Goal: Information Seeking & Learning: Learn about a topic

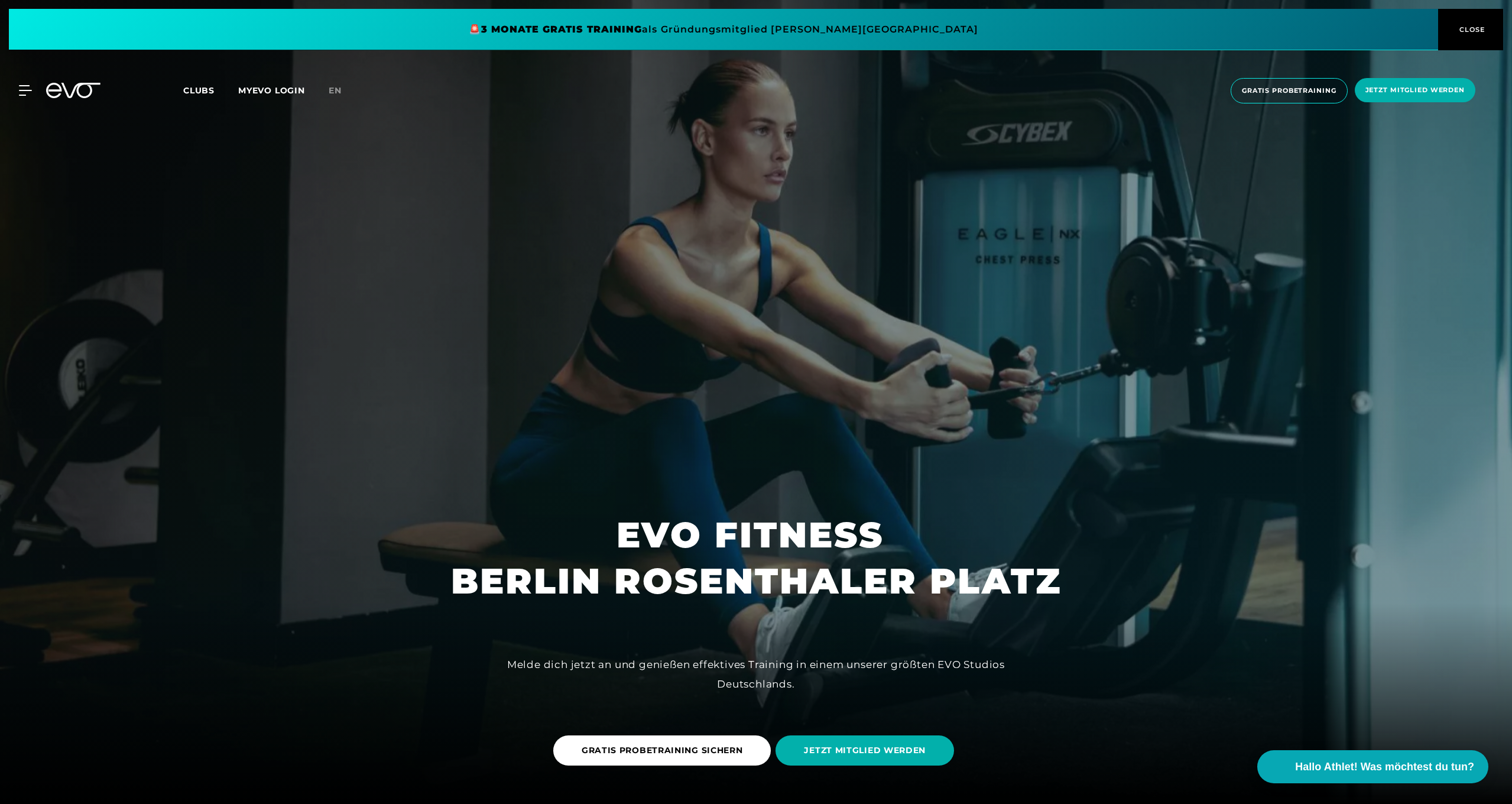
click at [808, 423] on div at bounding box center [756, 402] width 1512 height 804
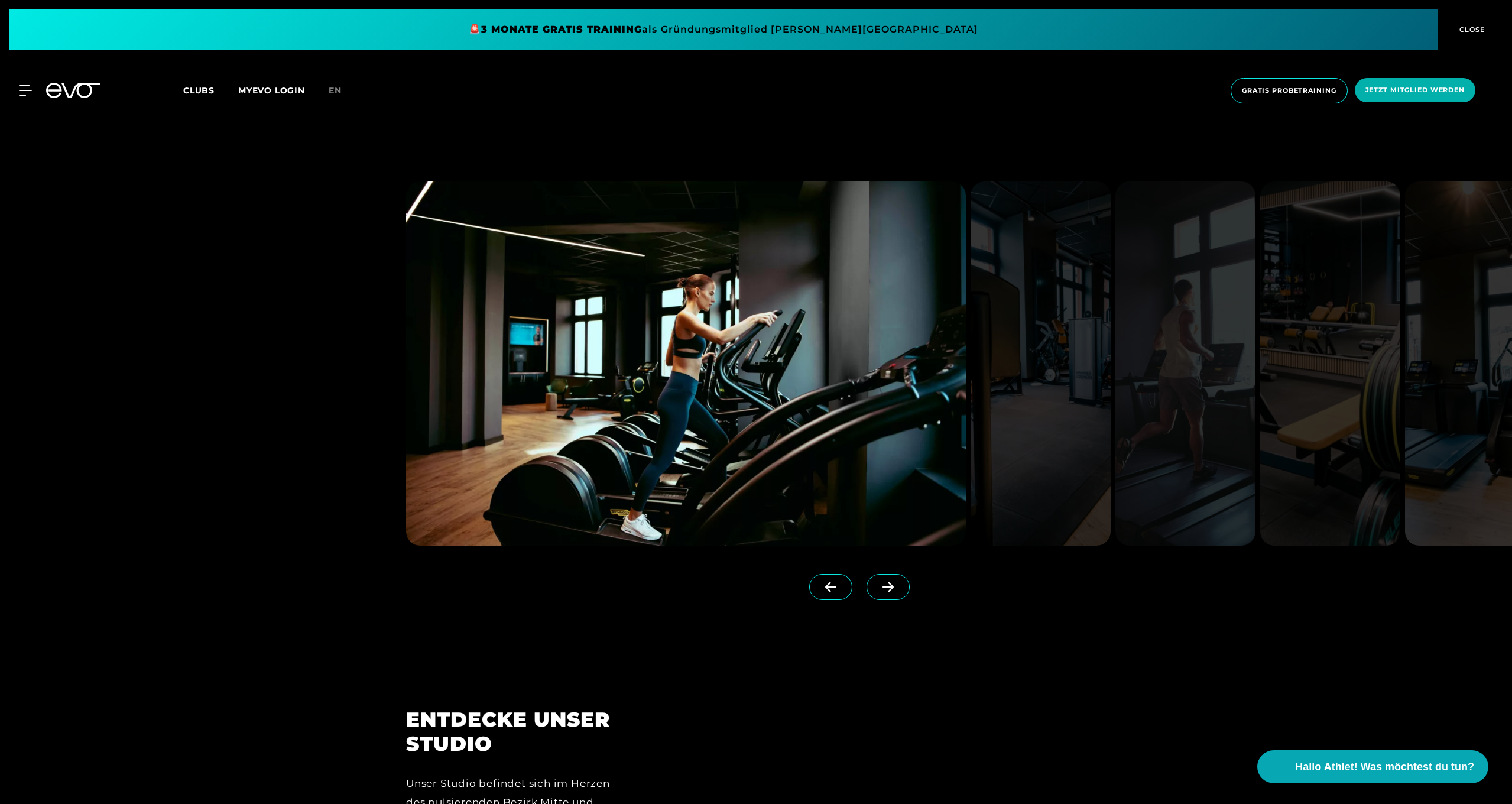
scroll to position [1493, 0]
click at [890, 591] on icon at bounding box center [888, 587] width 11 height 10
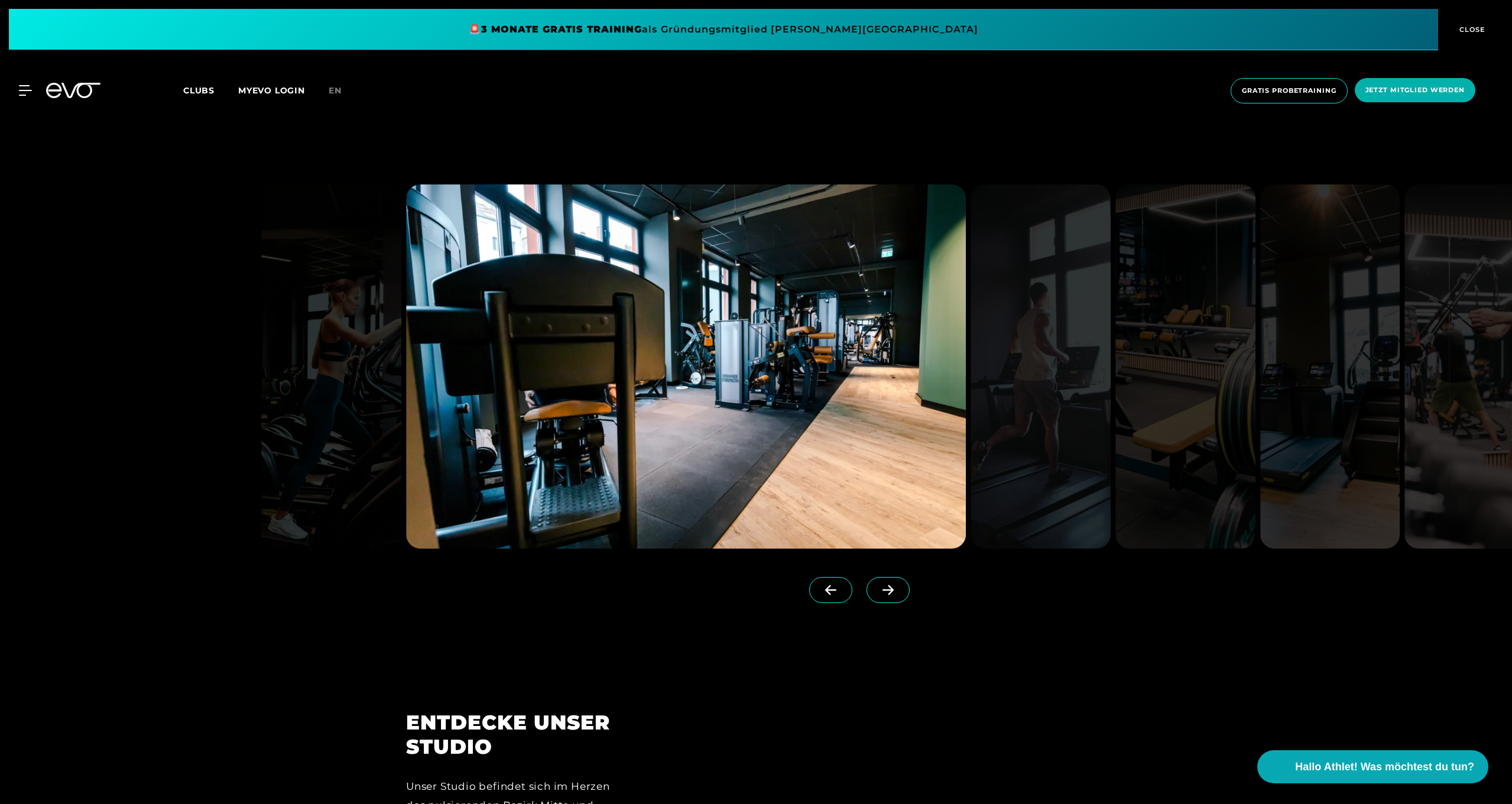
click at [890, 591] on icon at bounding box center [888, 590] width 11 height 10
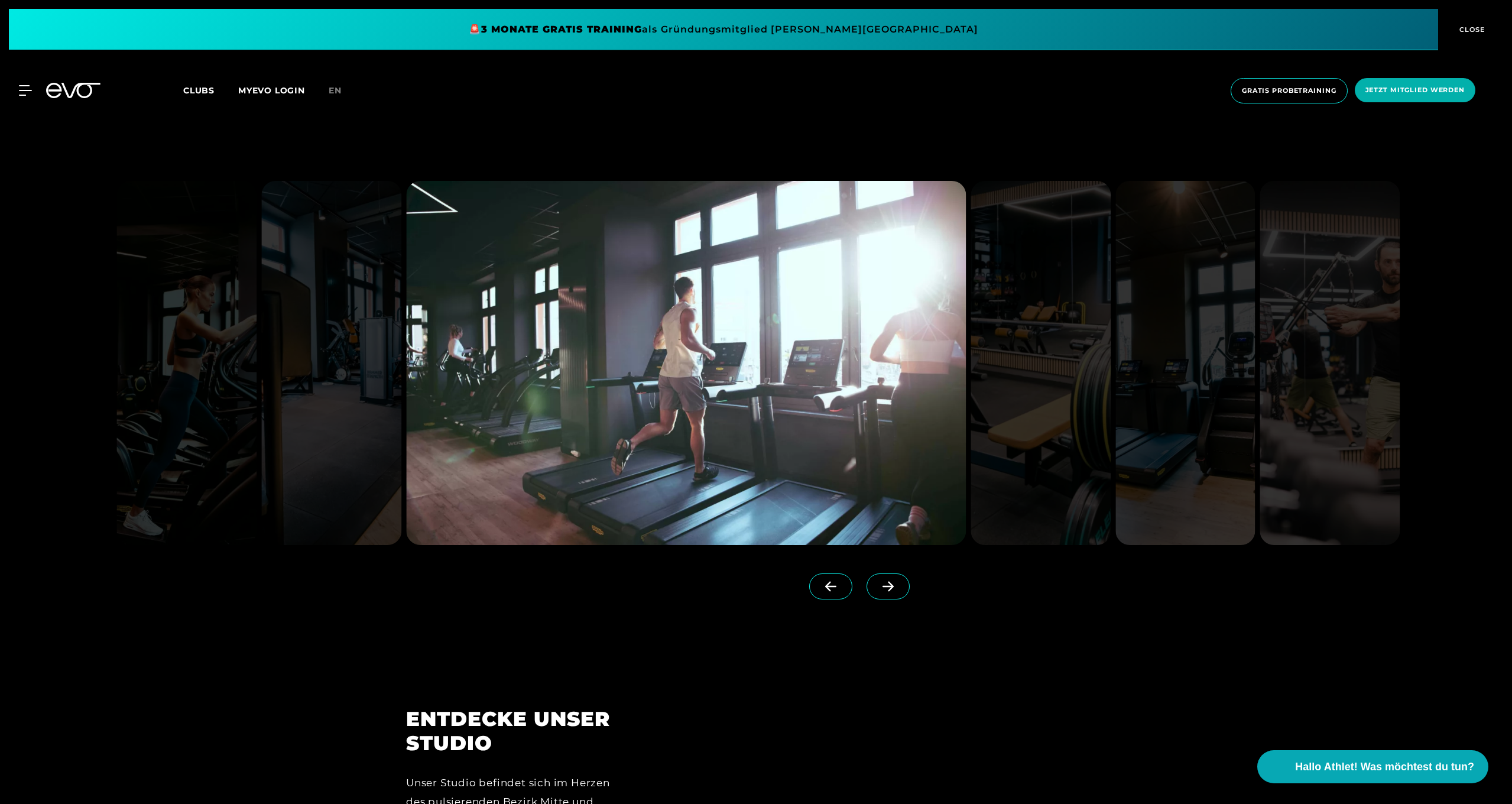
scroll to position [1494, 1]
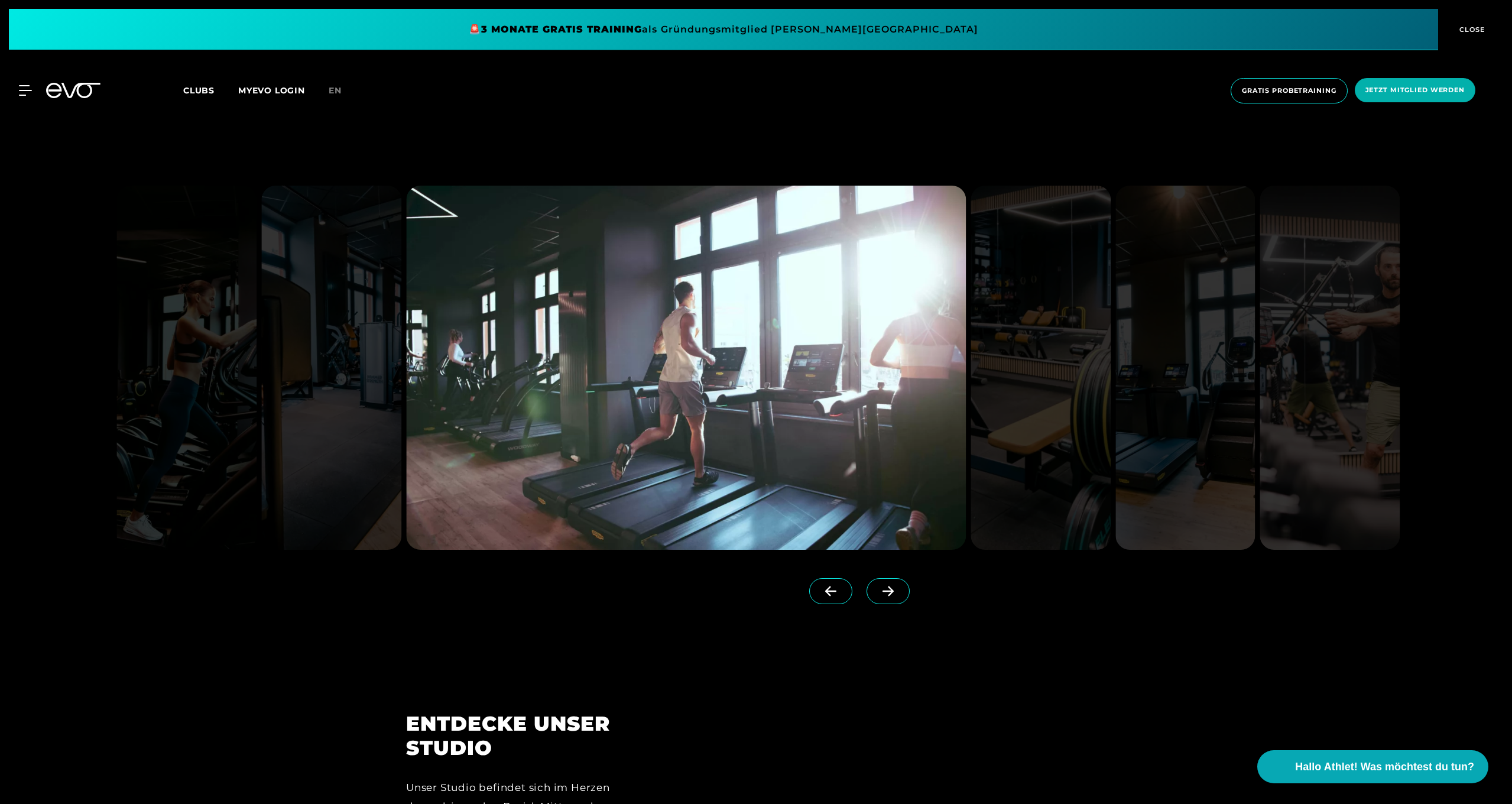
click at [890, 591] on icon at bounding box center [888, 591] width 11 height 10
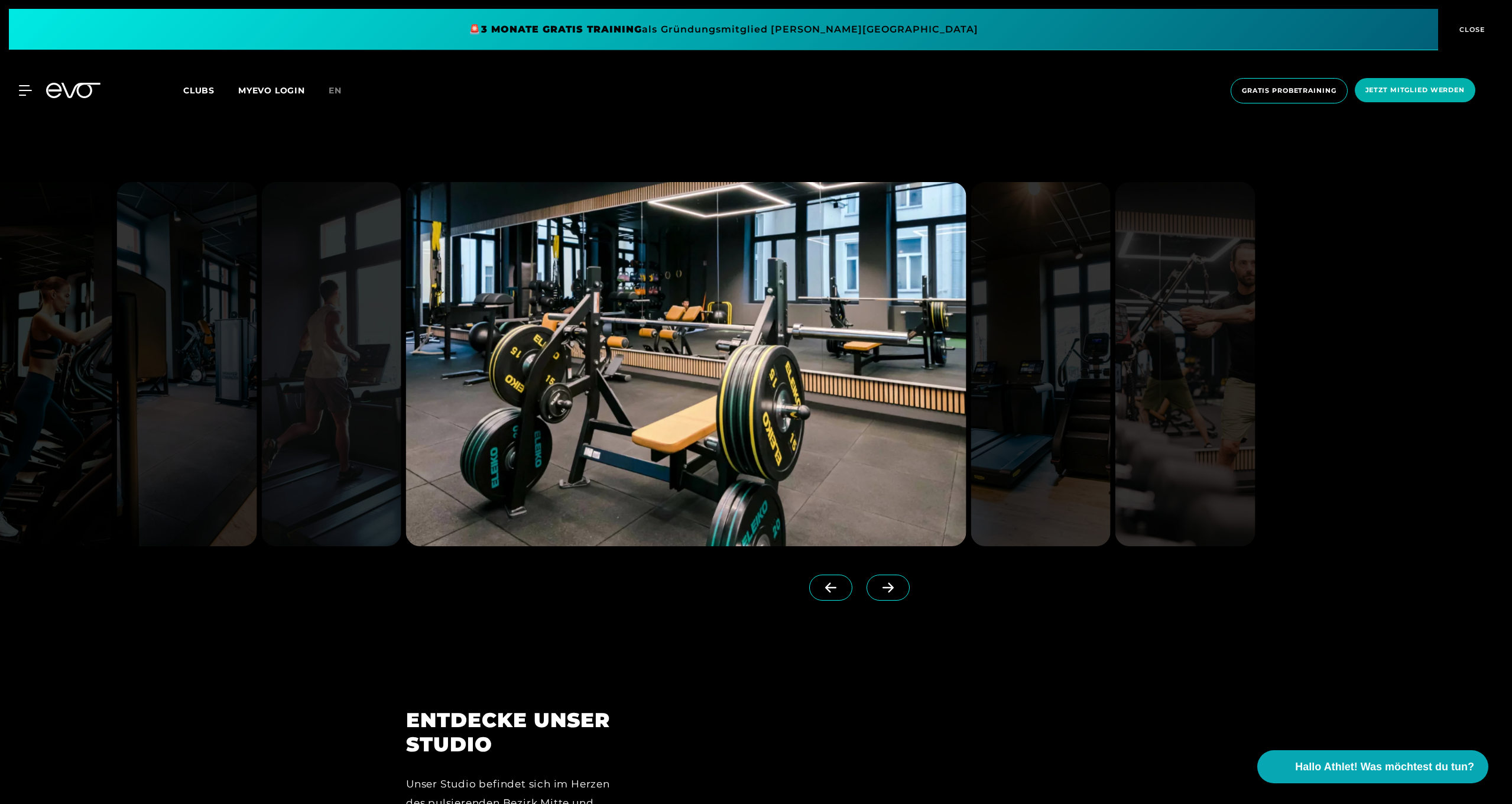
click at [890, 591] on icon at bounding box center [888, 587] width 11 height 10
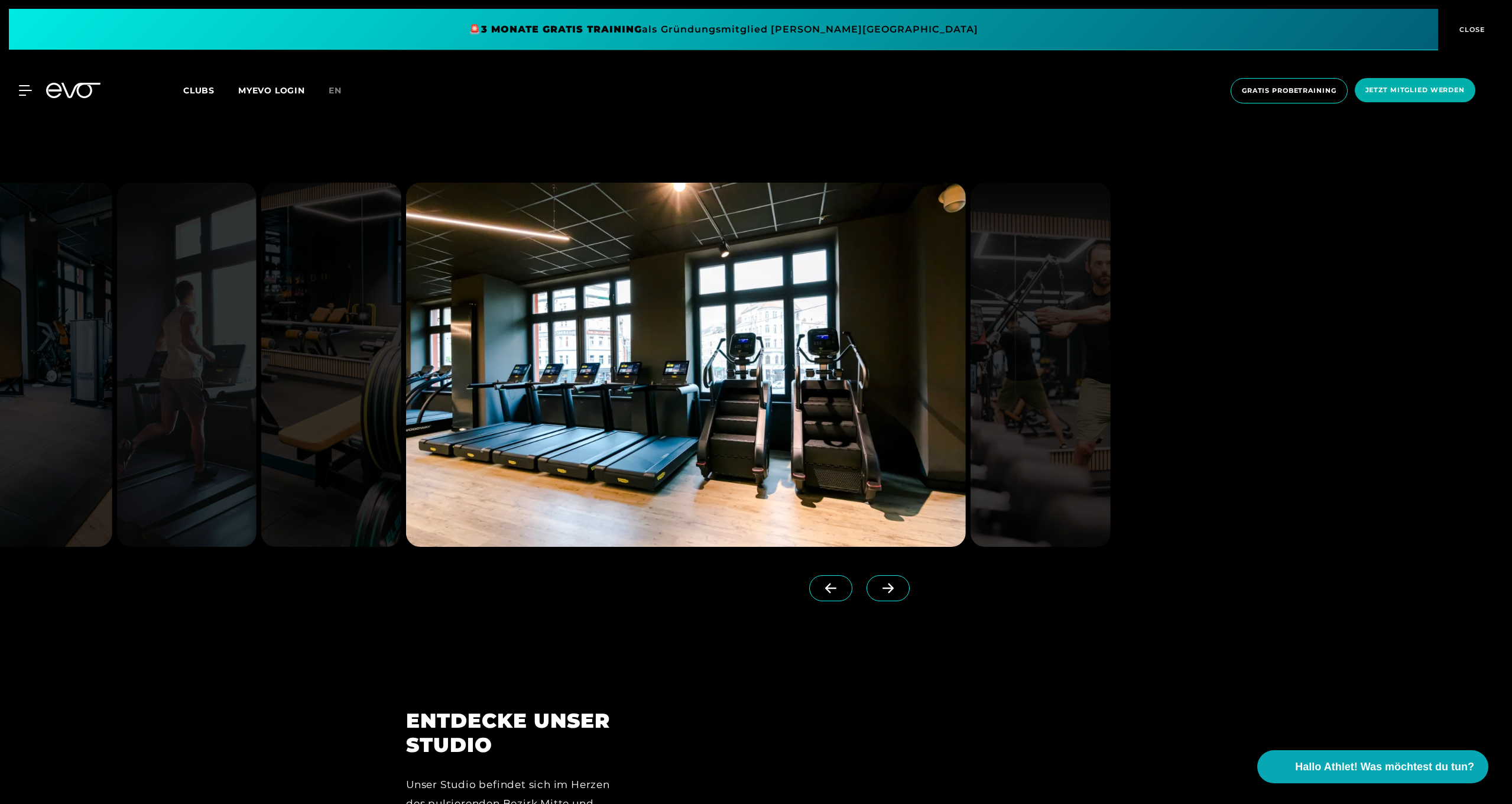
click at [890, 591] on icon at bounding box center [888, 588] width 11 height 10
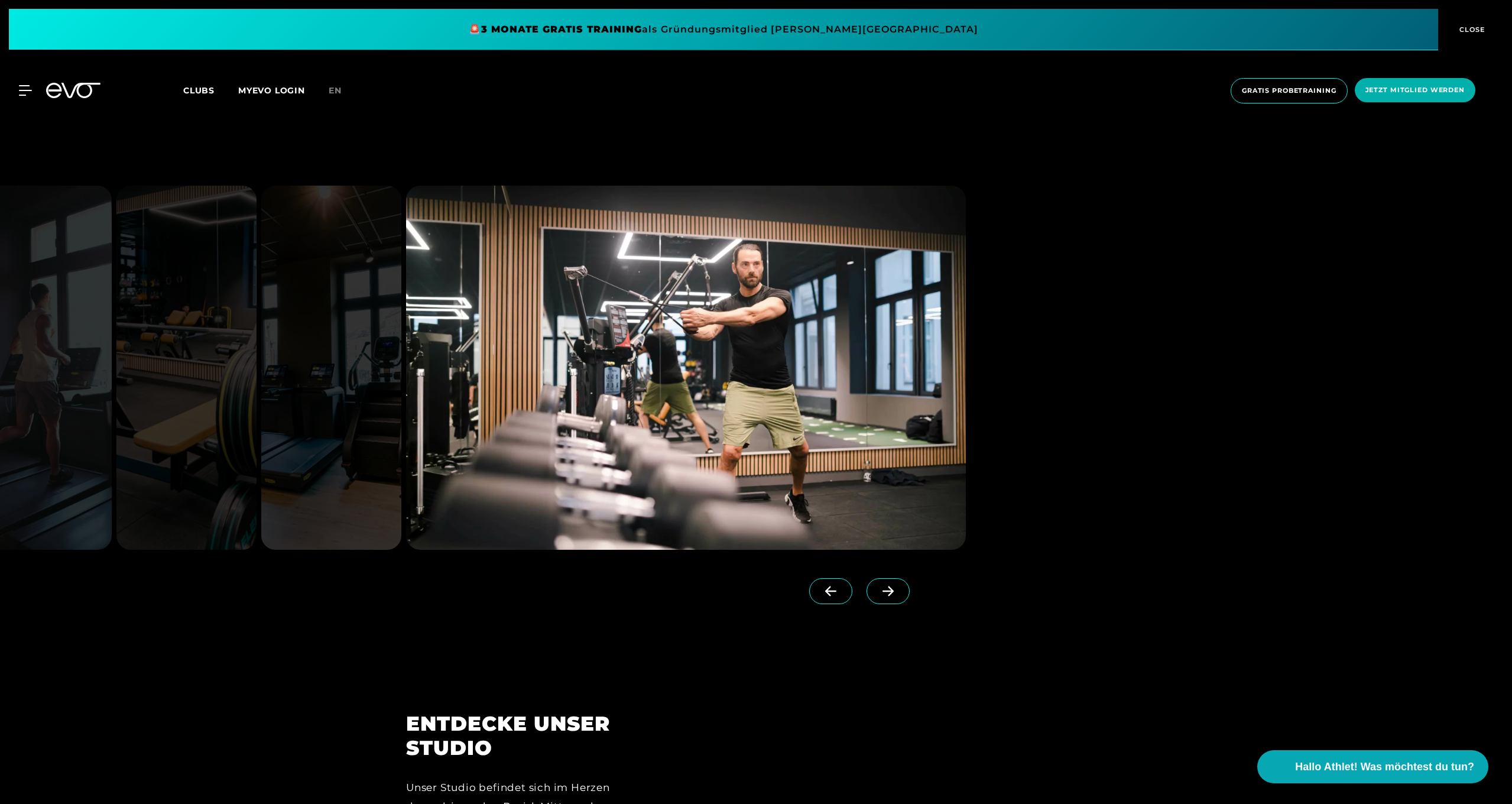
click at [890, 591] on icon at bounding box center [888, 591] width 11 height 10
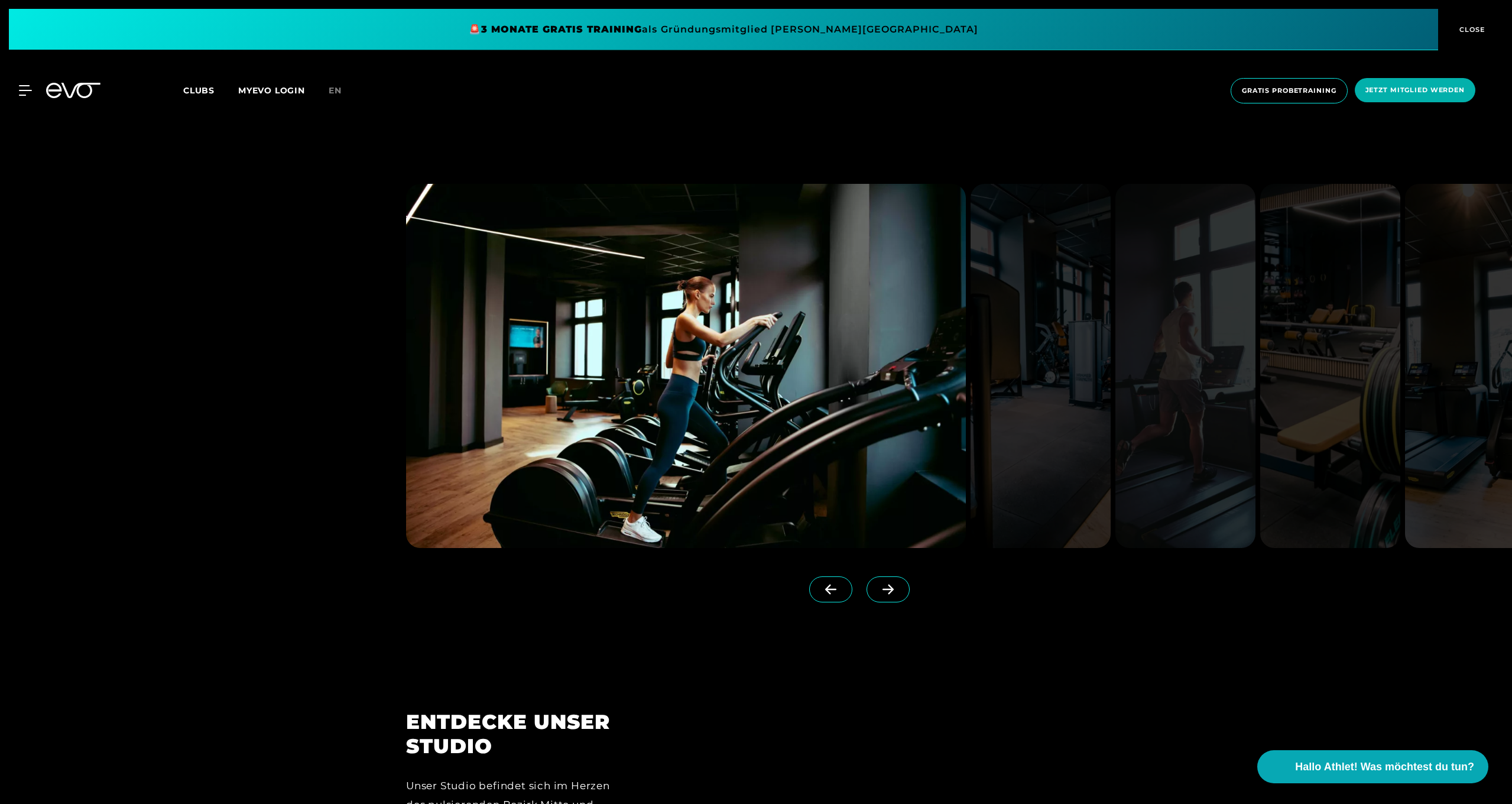
click at [890, 591] on icon at bounding box center [888, 589] width 21 height 10
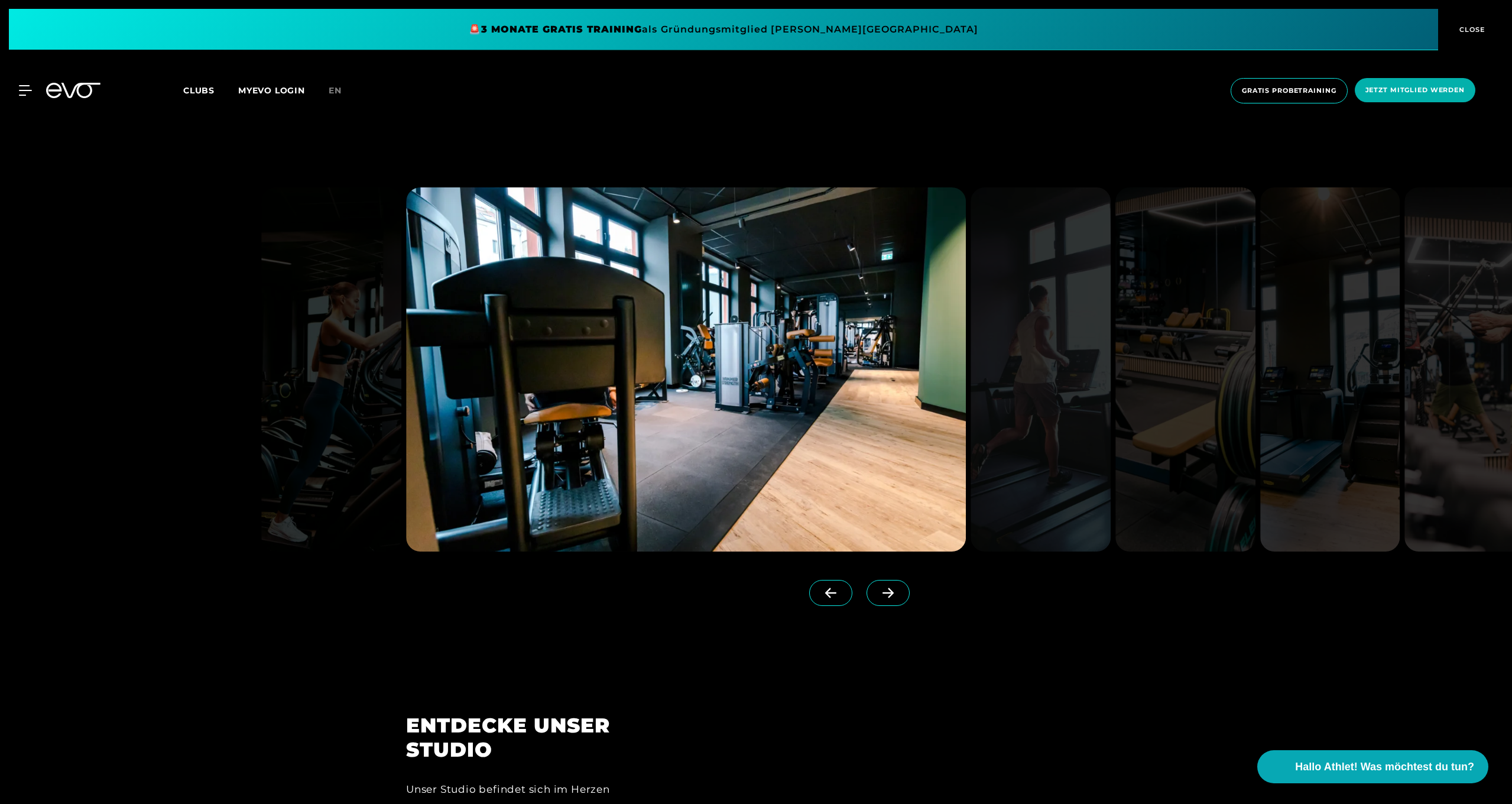
click at [890, 591] on icon at bounding box center [888, 593] width 21 height 10
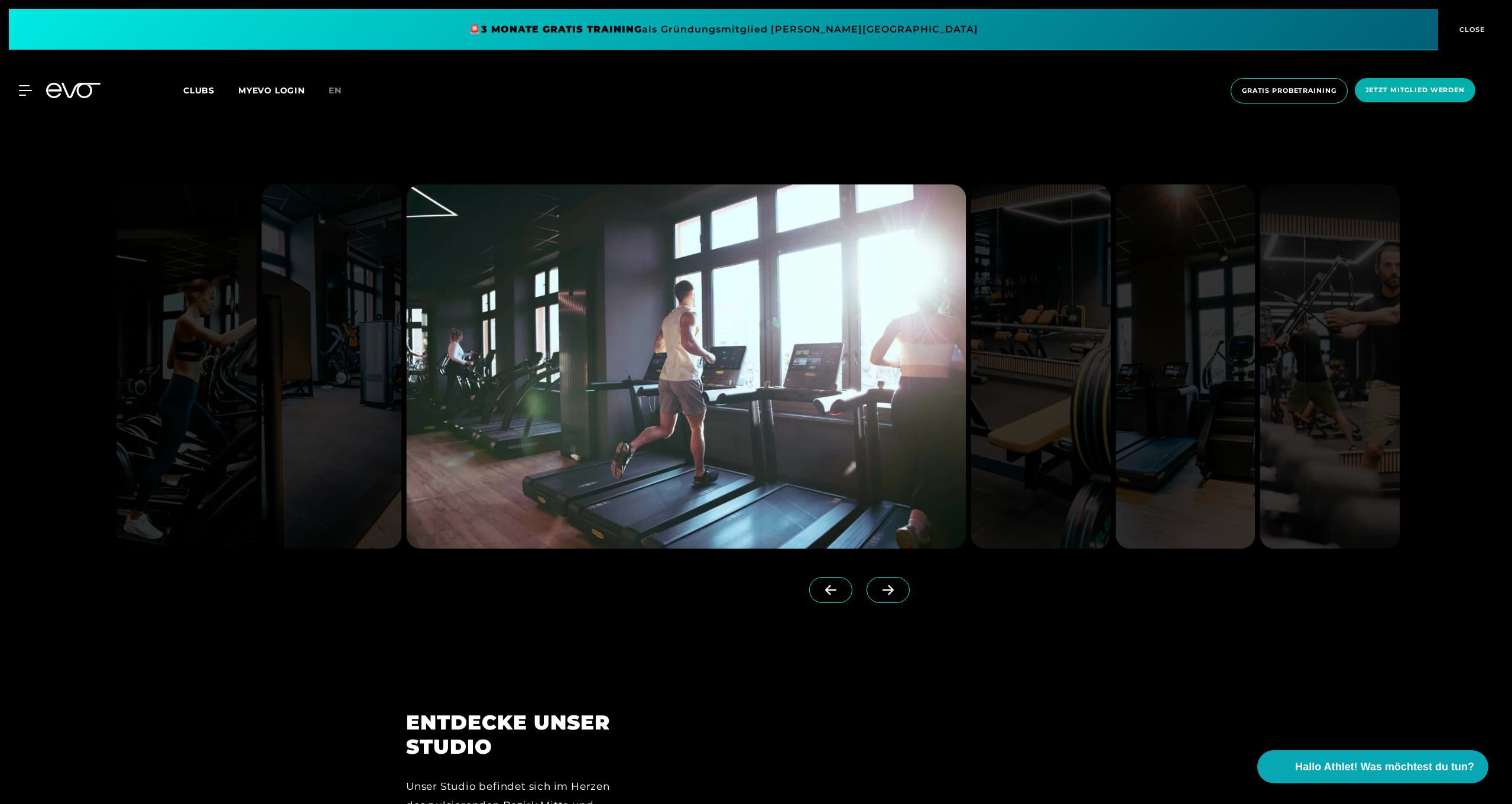
click at [890, 591] on icon at bounding box center [888, 590] width 11 height 10
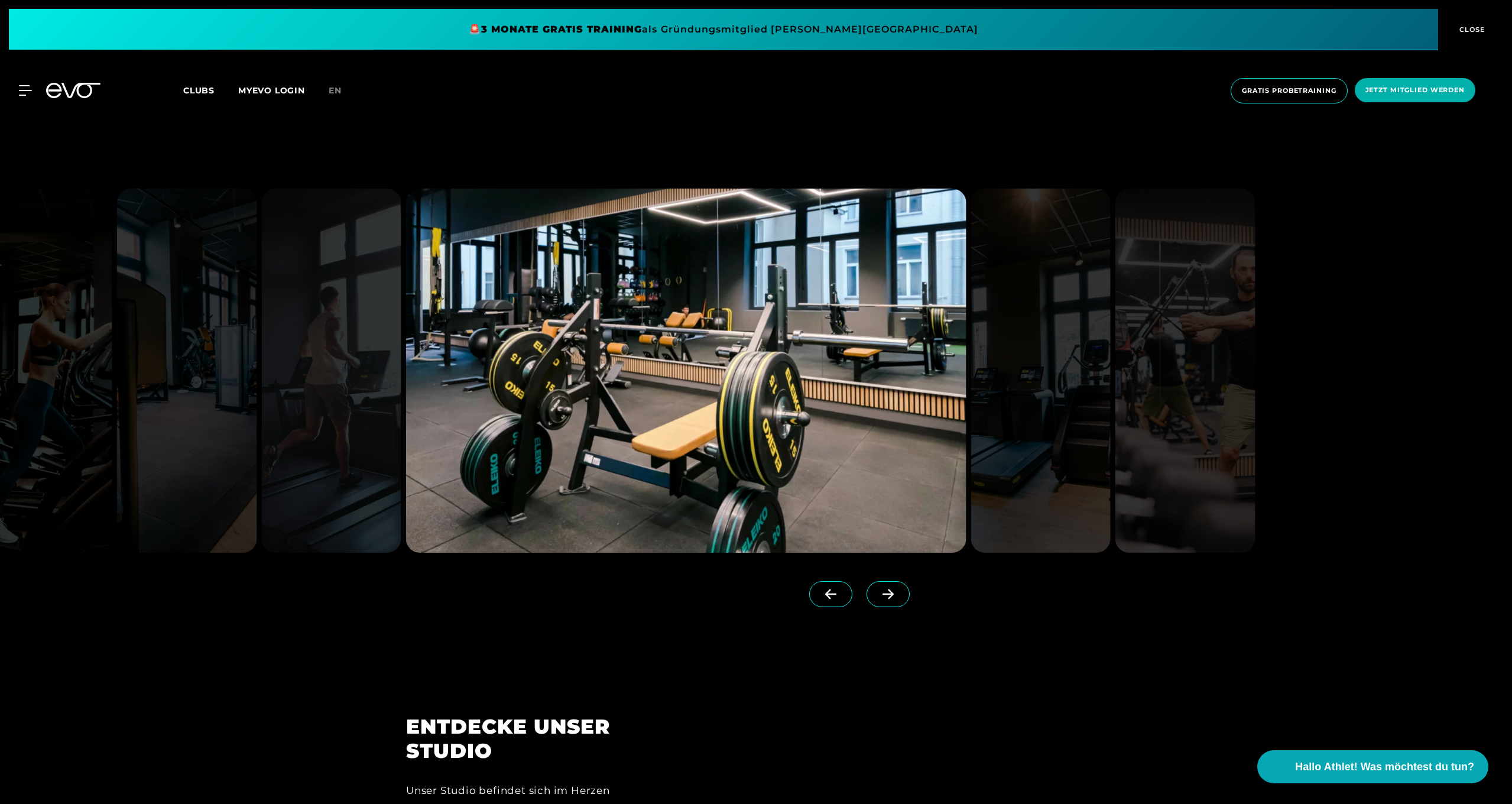
click at [890, 591] on icon at bounding box center [888, 594] width 21 height 10
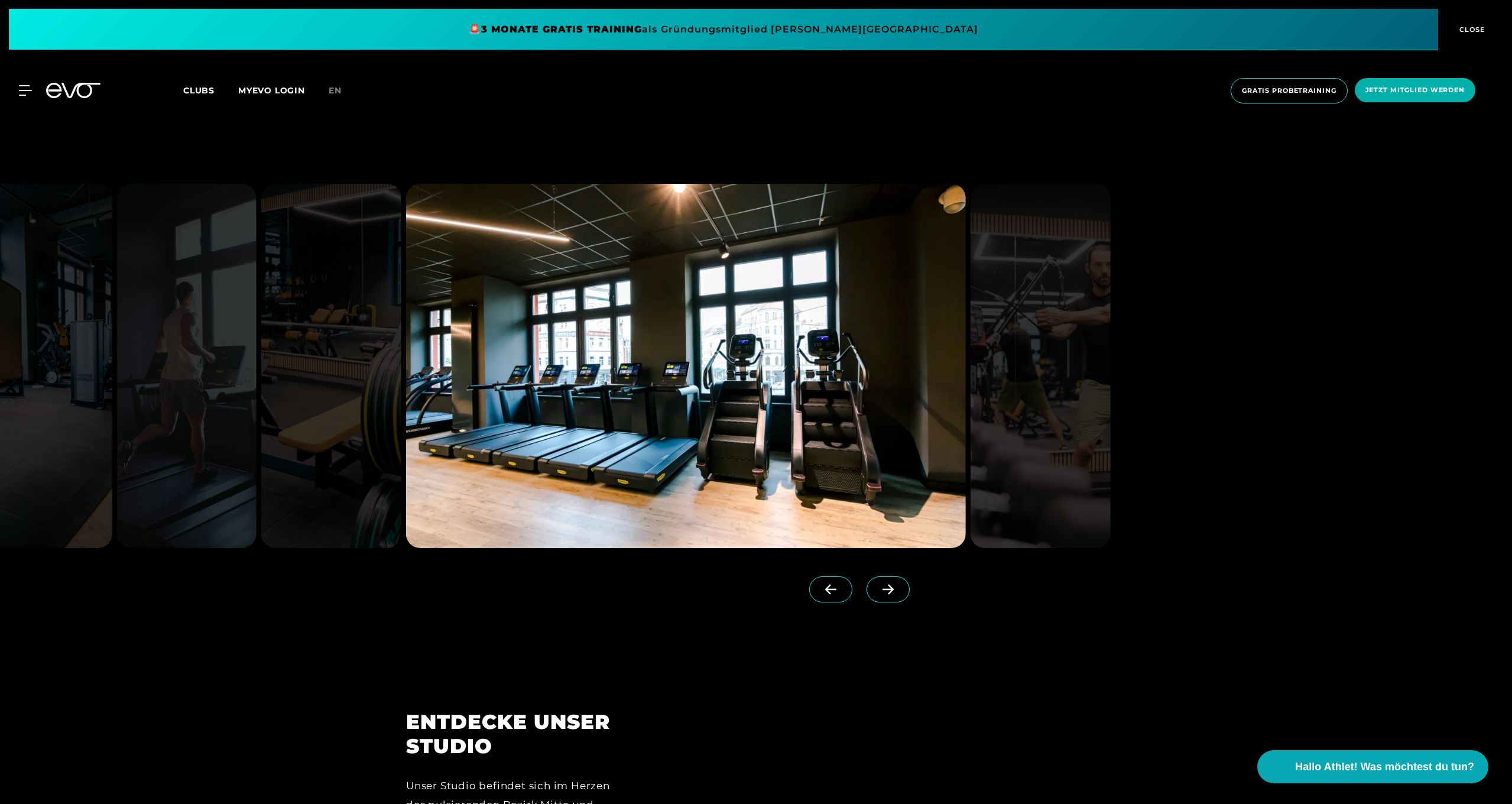
scroll to position [1490, 0]
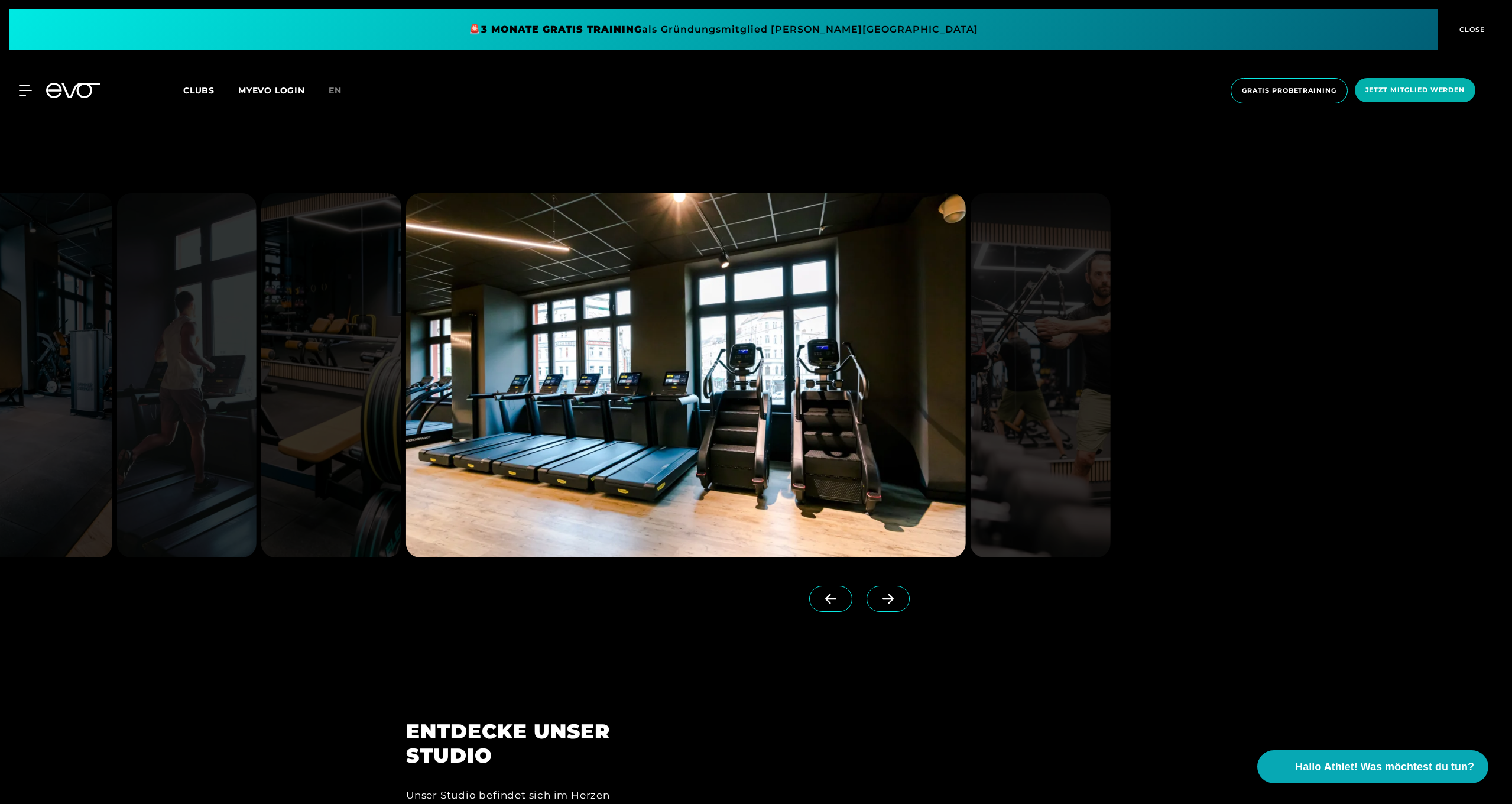
click at [890, 591] on span at bounding box center [888, 599] width 43 height 26
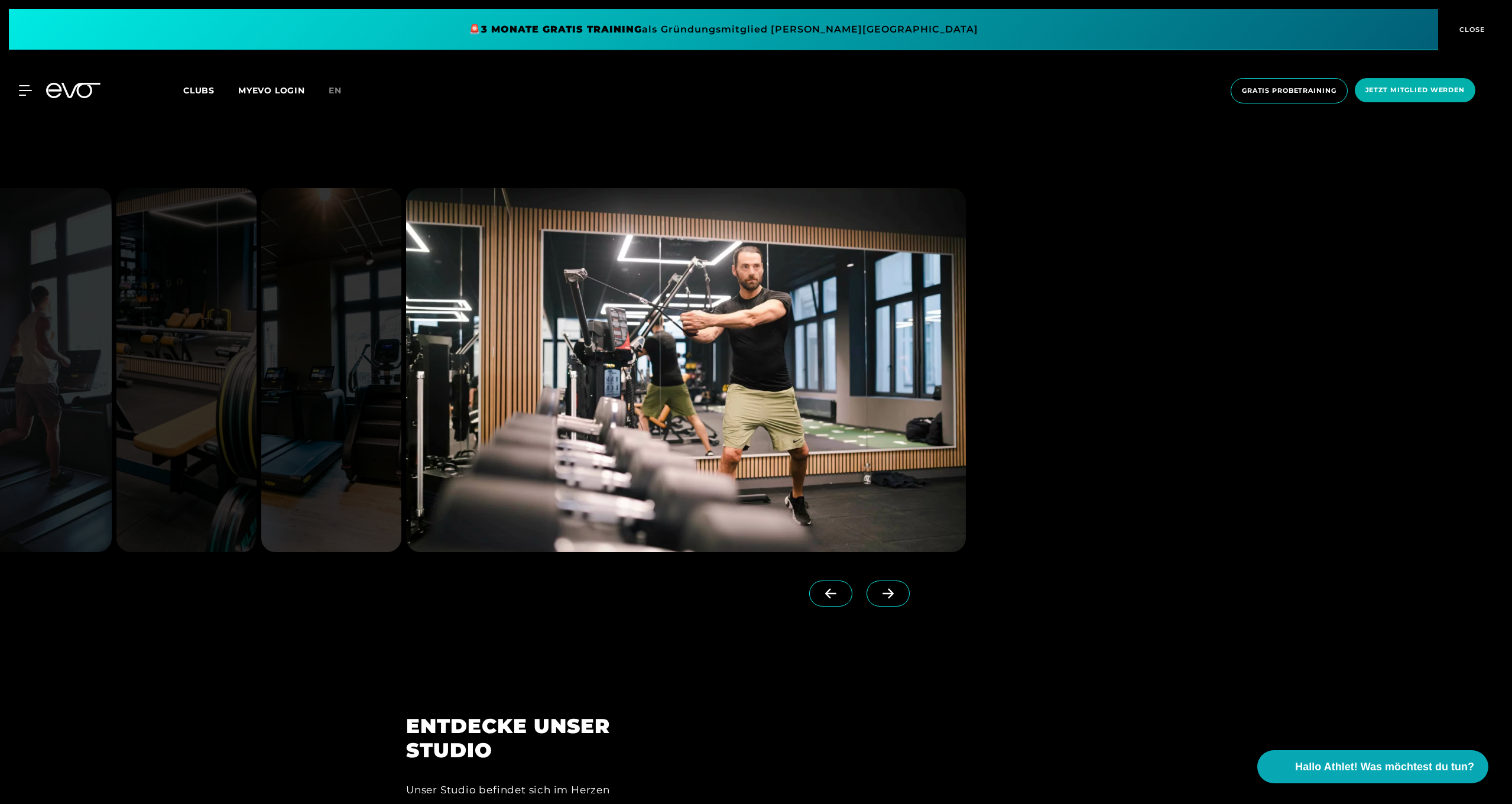
scroll to position [1482, 1]
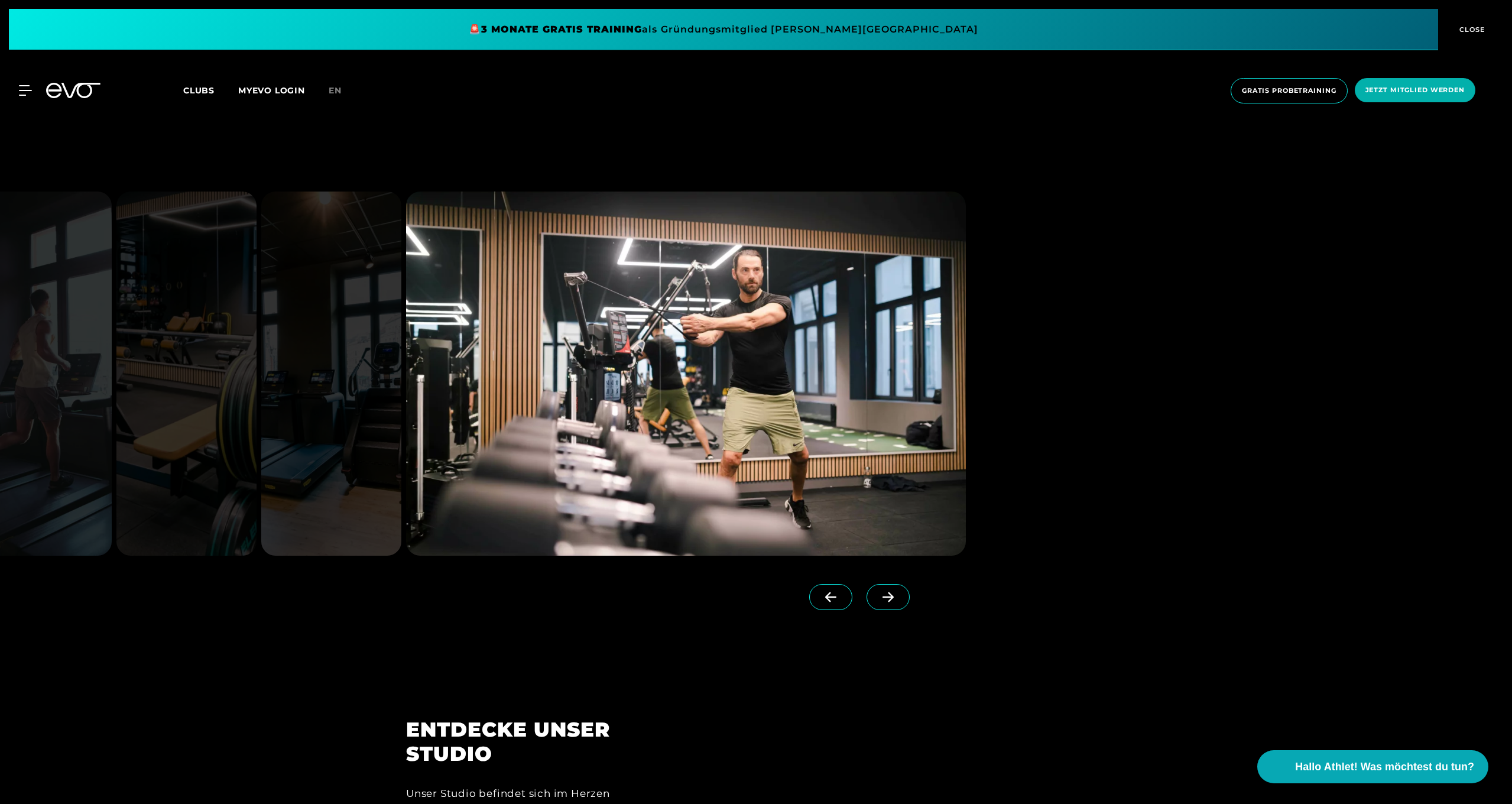
click at [890, 591] on span at bounding box center [888, 597] width 43 height 26
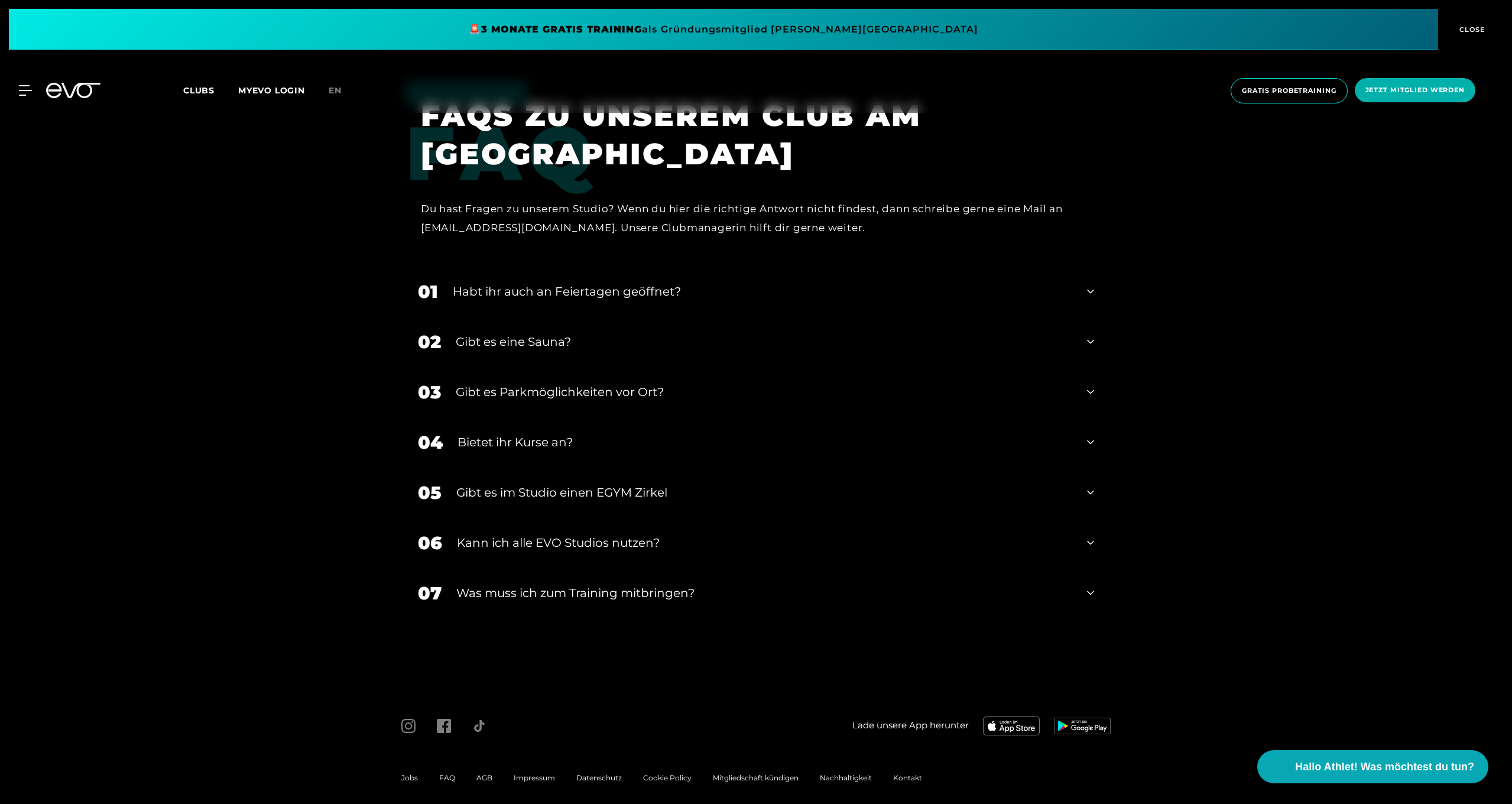
scroll to position [5294, 0]
click at [535, 284] on div "Habt ihr auch an Feiertagen geöffnet?" at bounding box center [762, 289] width 619 height 18
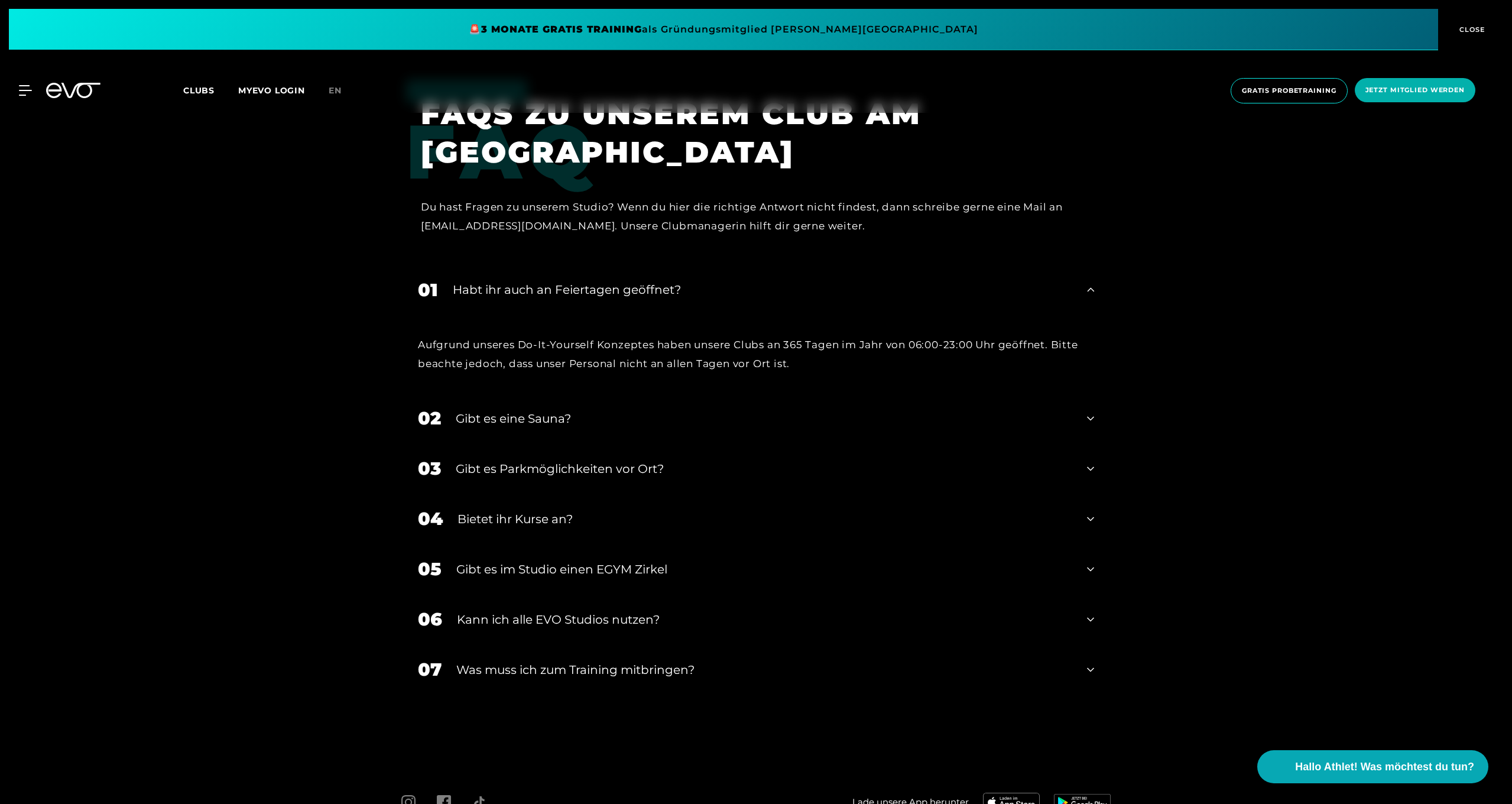
click at [502, 410] on div "Gibt es eine Sauna?" at bounding box center [764, 418] width 617 height 18
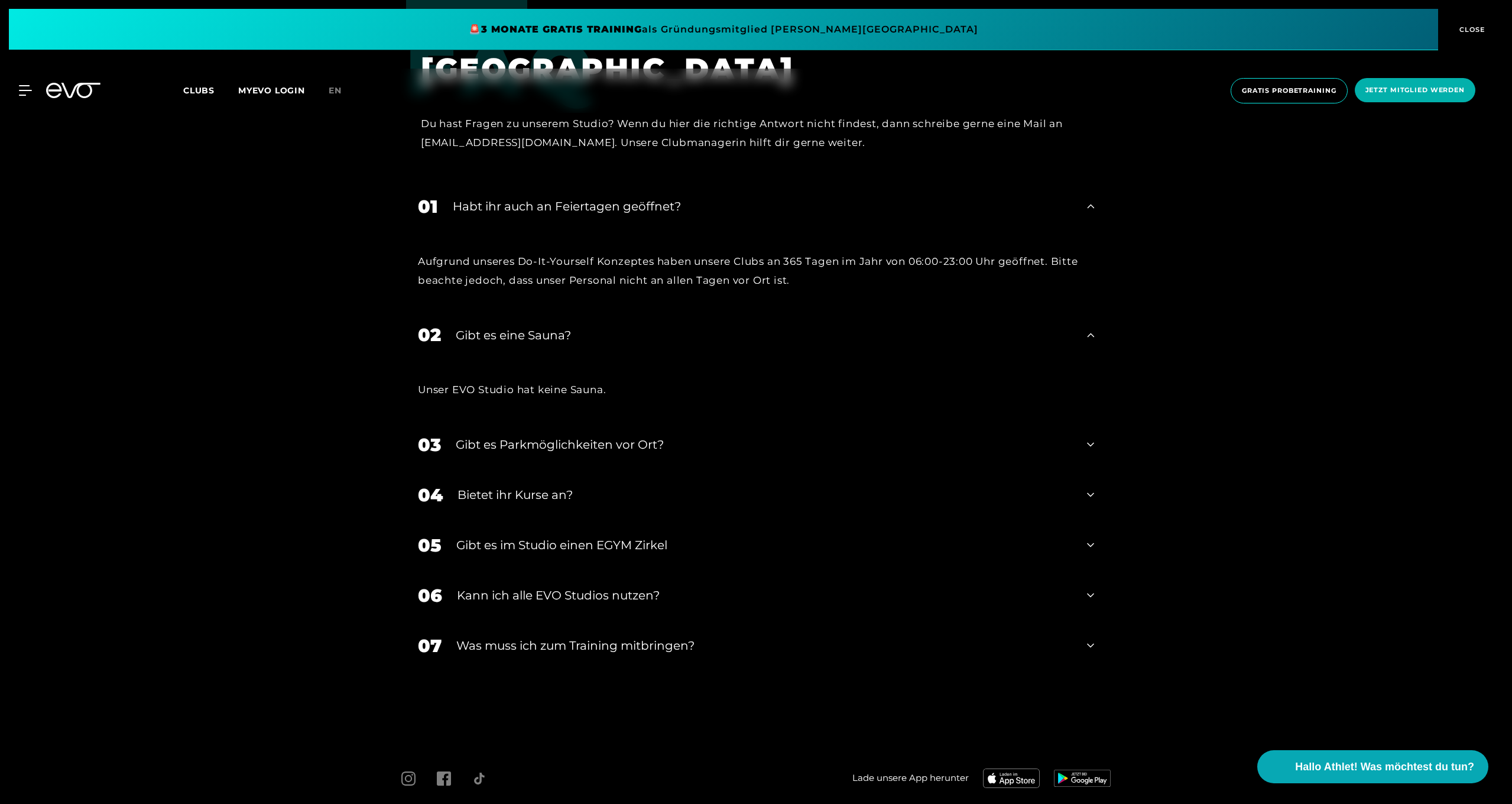
scroll to position [5380, 0]
click at [514, 440] on div "Gibt es Parkmöglichkeiten vor Ort?" at bounding box center [764, 442] width 617 height 18
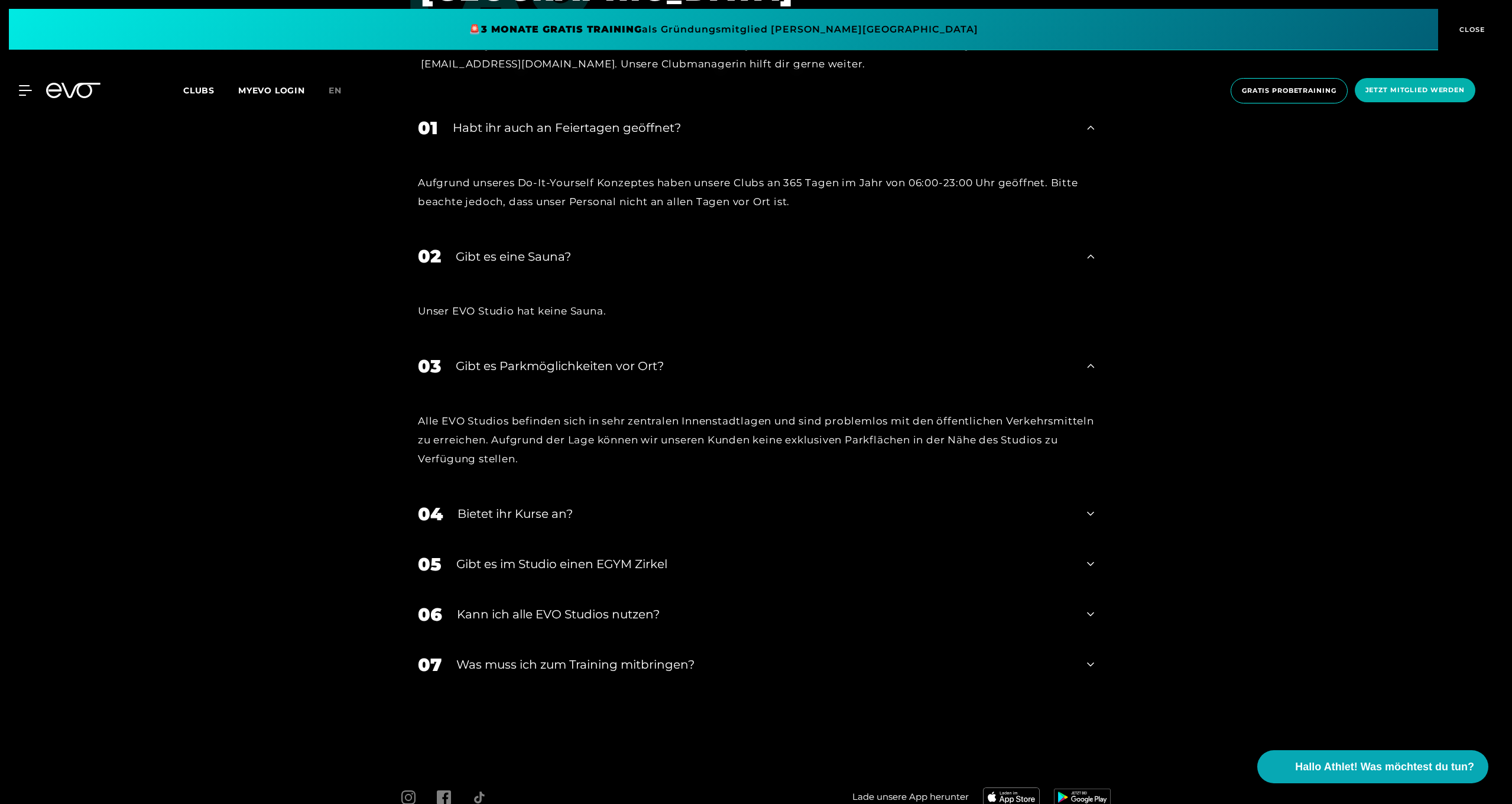
scroll to position [5461, 0]
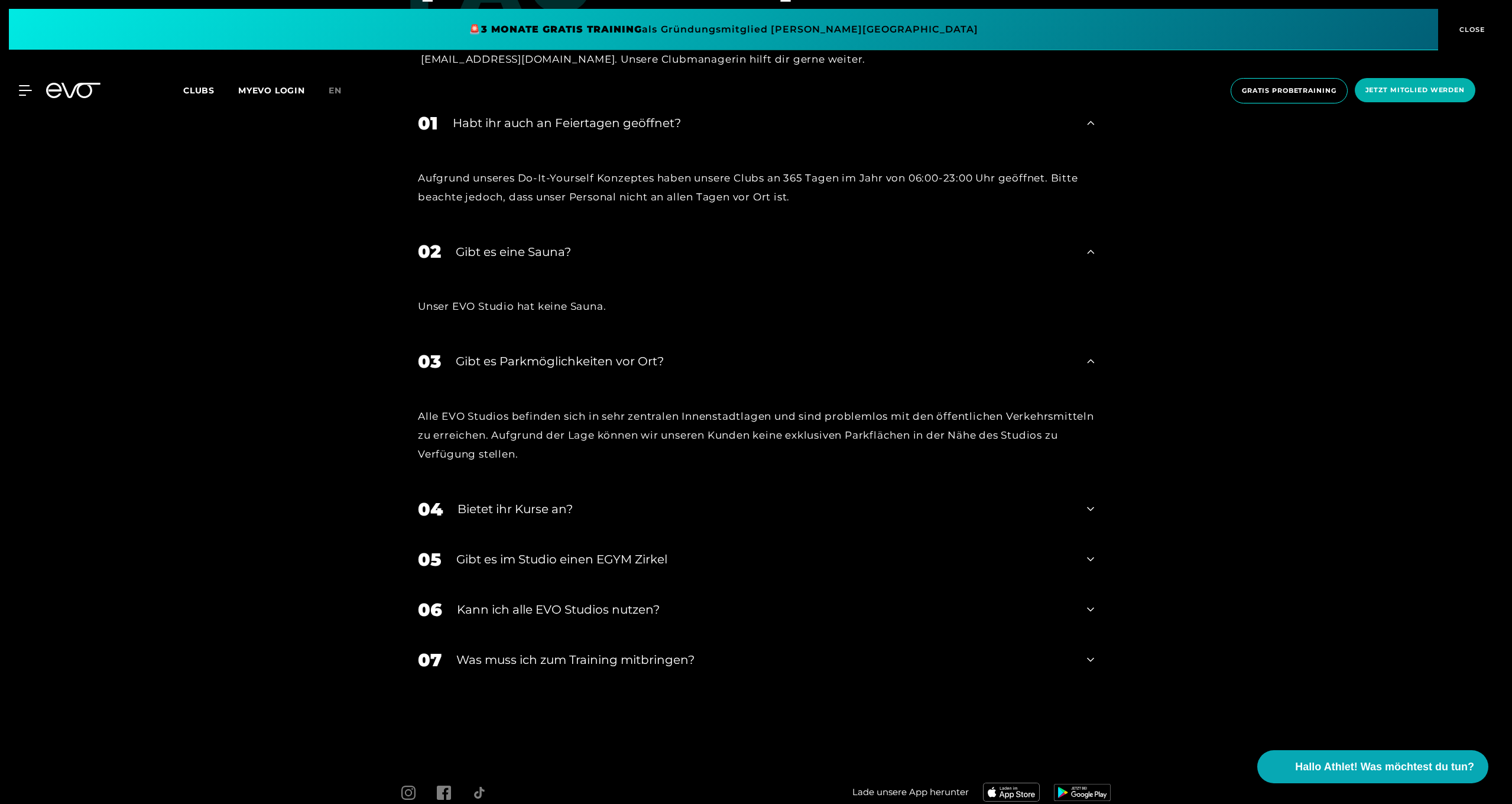
click at [539, 500] on div "Bietet ihr Kurse an?" at bounding box center [764, 509] width 615 height 18
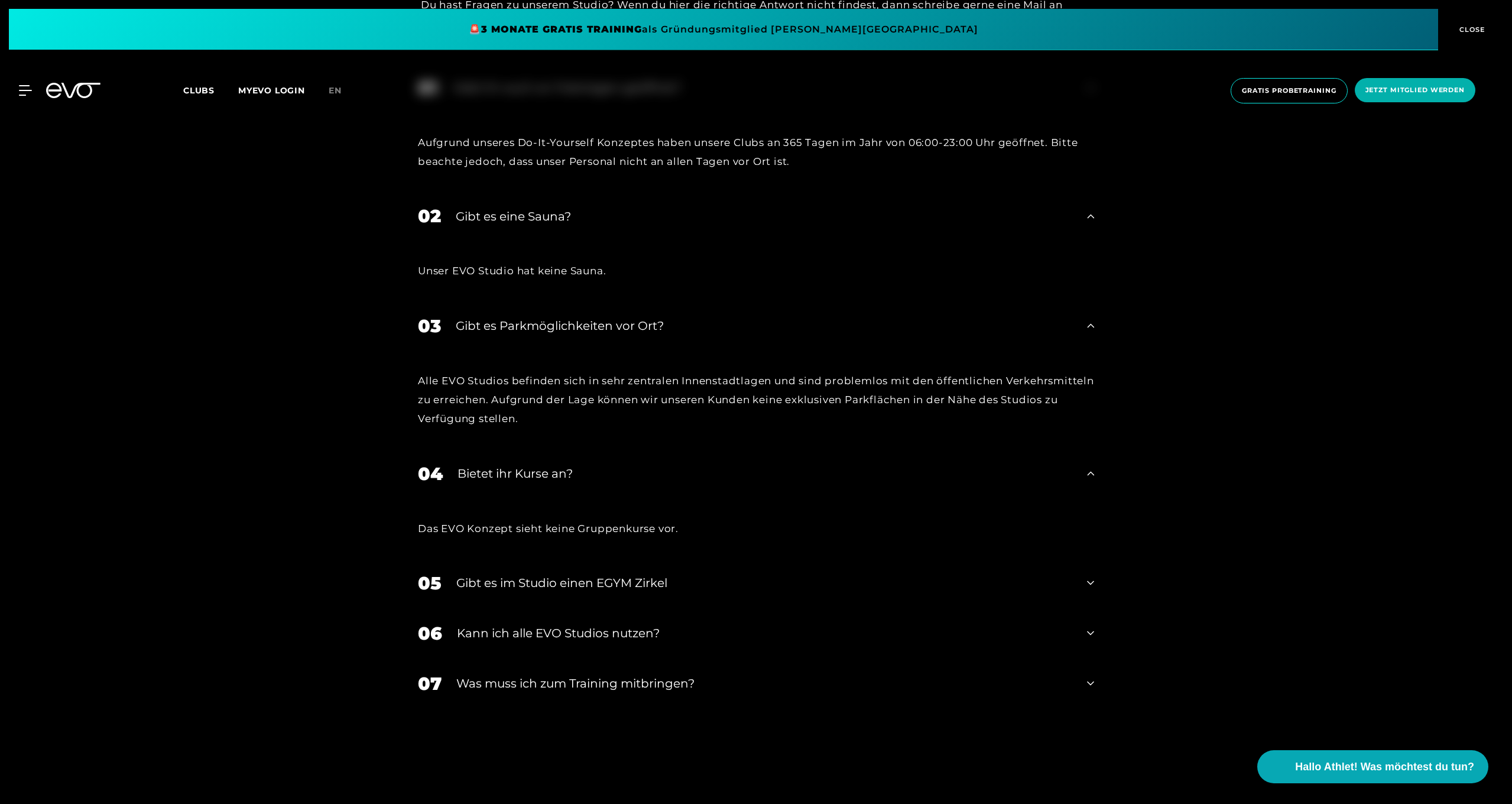
scroll to position [5512, 0]
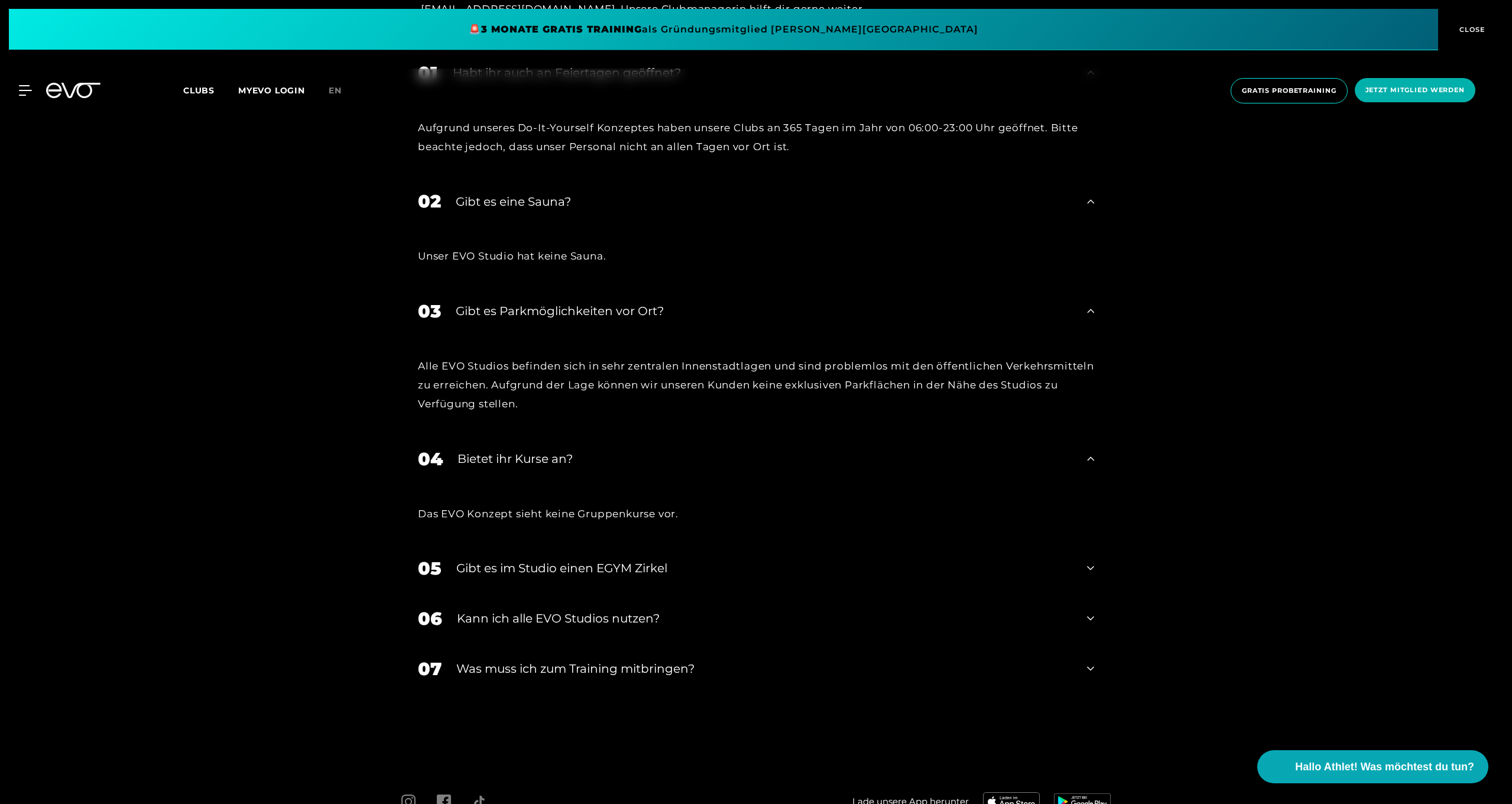
click at [574, 548] on div "05 Gibt es im Studio einen EGYM Zirkel" at bounding box center [756, 568] width 700 height 50
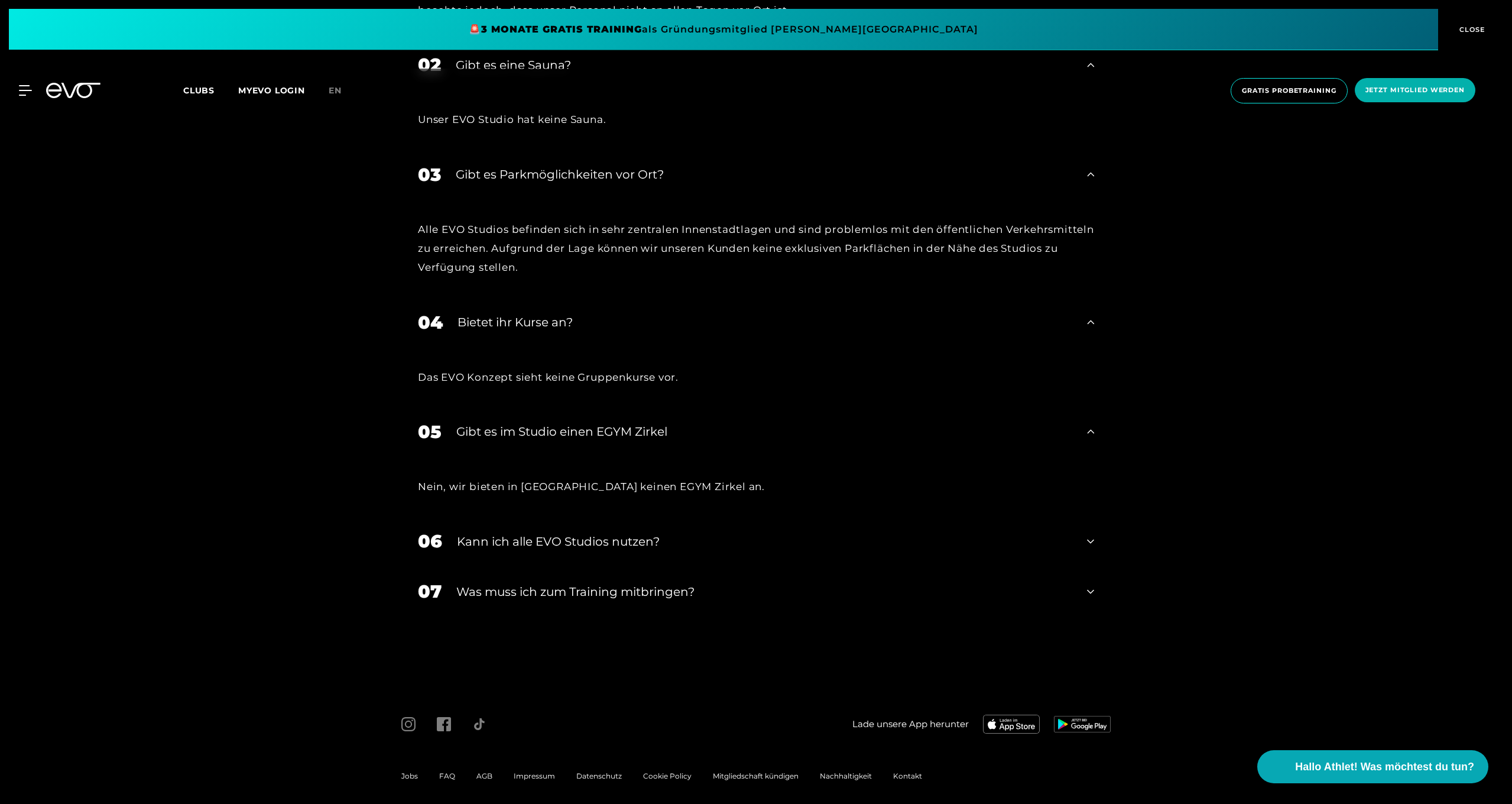
scroll to position [5648, 0]
click at [557, 533] on div "Kann ich alle EVO Studios nutzen?" at bounding box center [765, 542] width 615 height 18
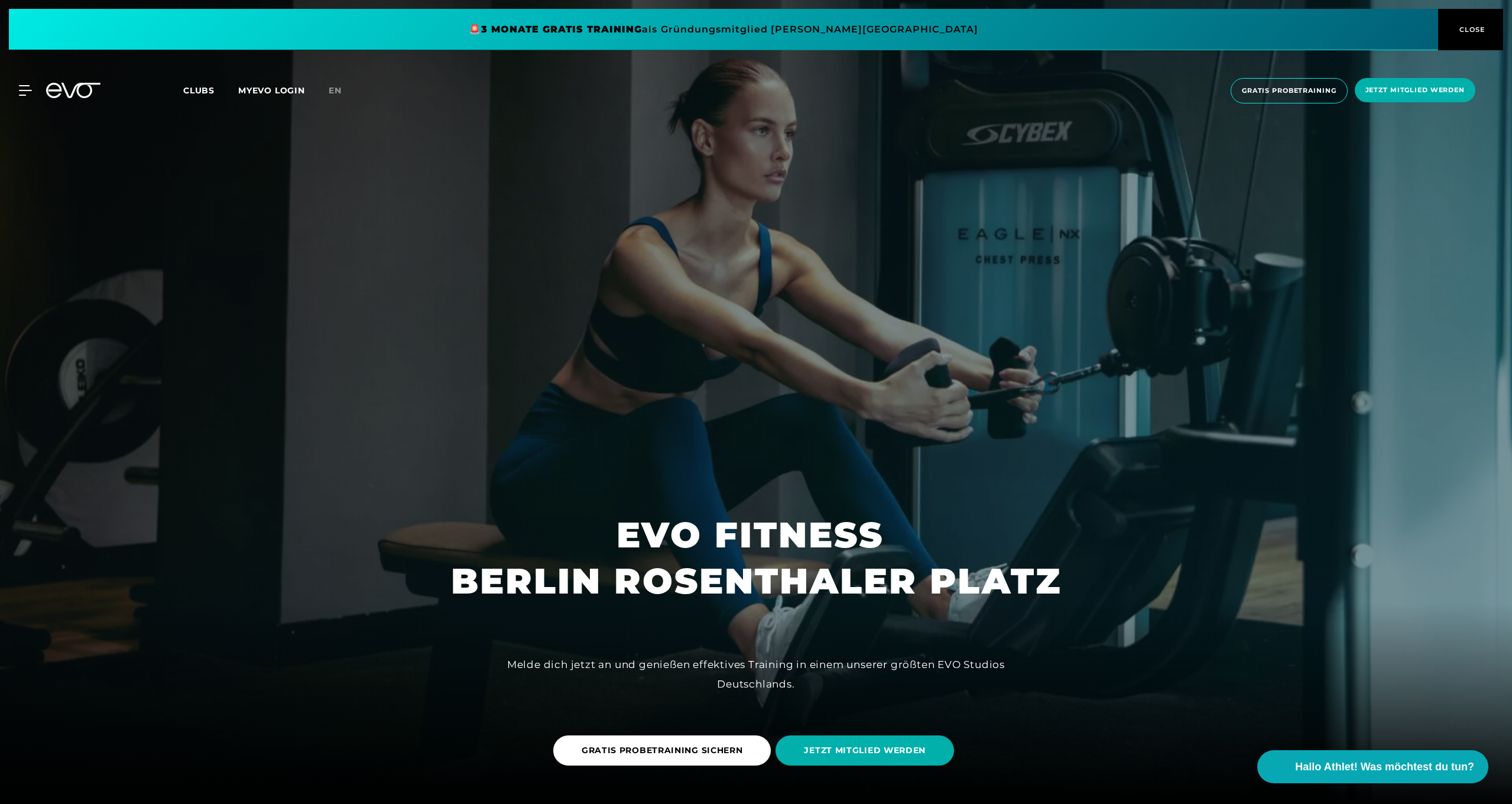
scroll to position [0, 0]
click at [1466, 26] on span "CLOSE" at bounding box center [1470, 29] width 29 height 10
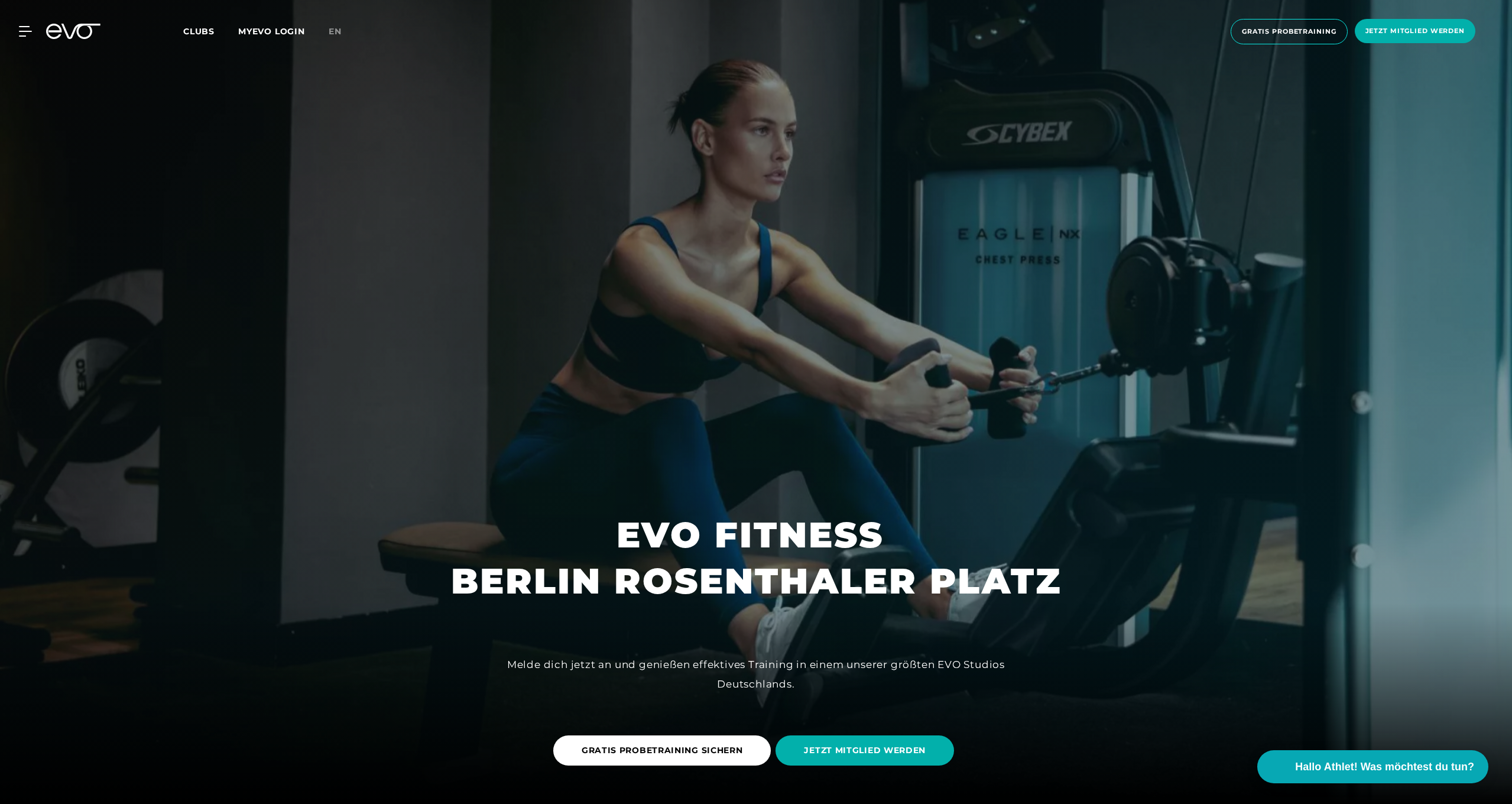
click at [190, 36] on span "Clubs" at bounding box center [199, 31] width 31 height 10
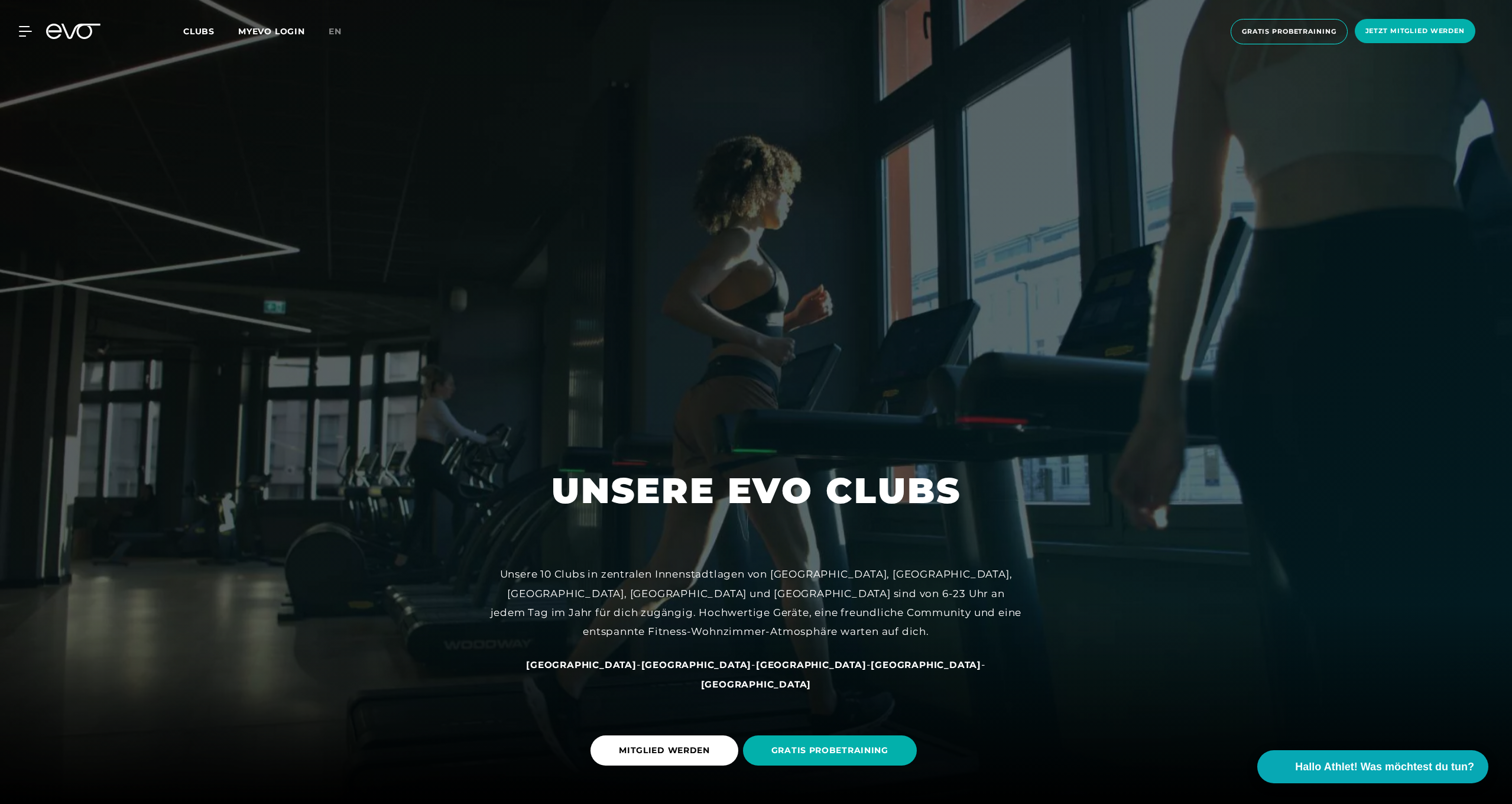
click at [246, 34] on link "MYEVO LOGIN" at bounding box center [271, 31] width 67 height 10
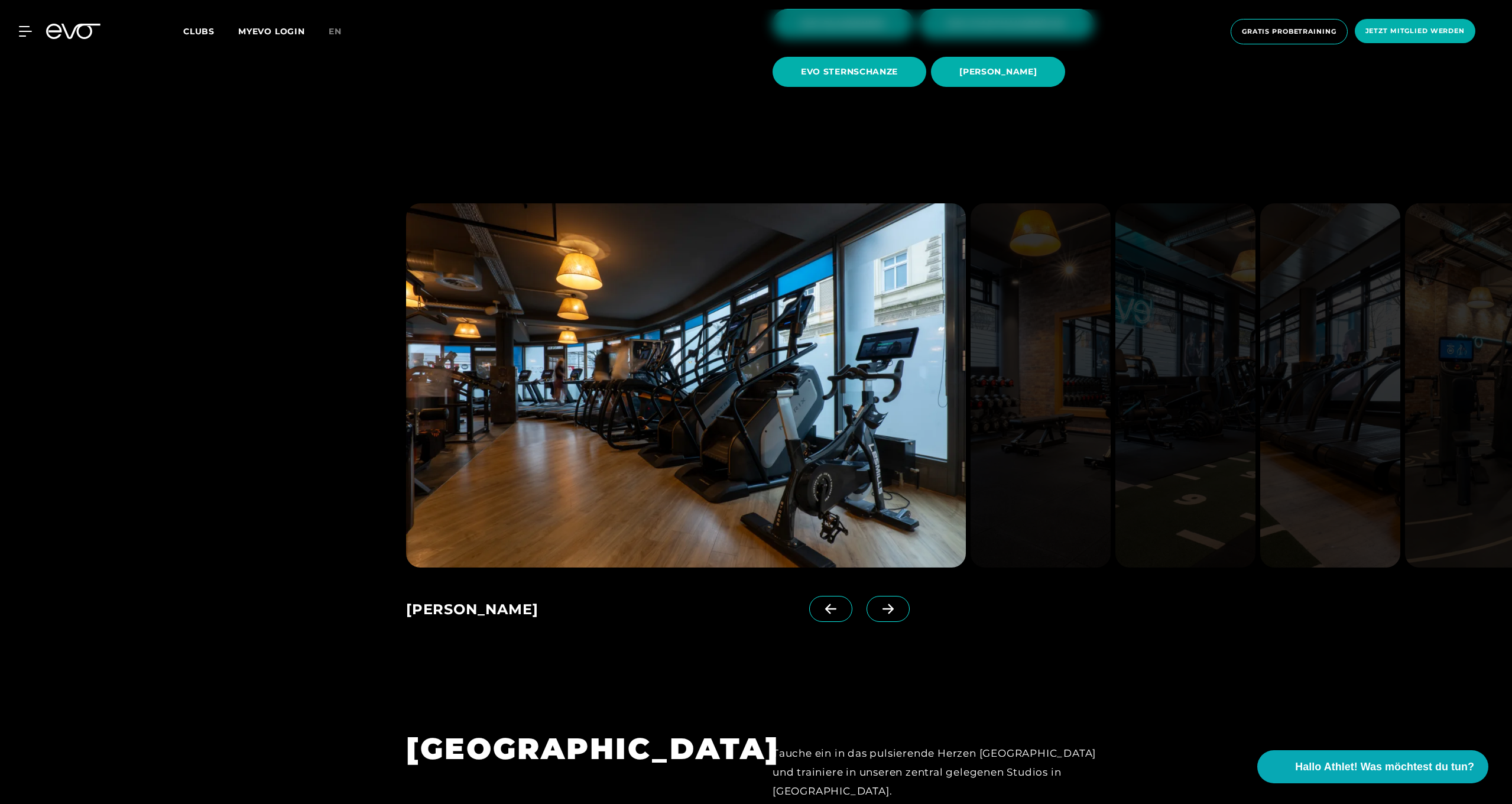
scroll to position [933, 0]
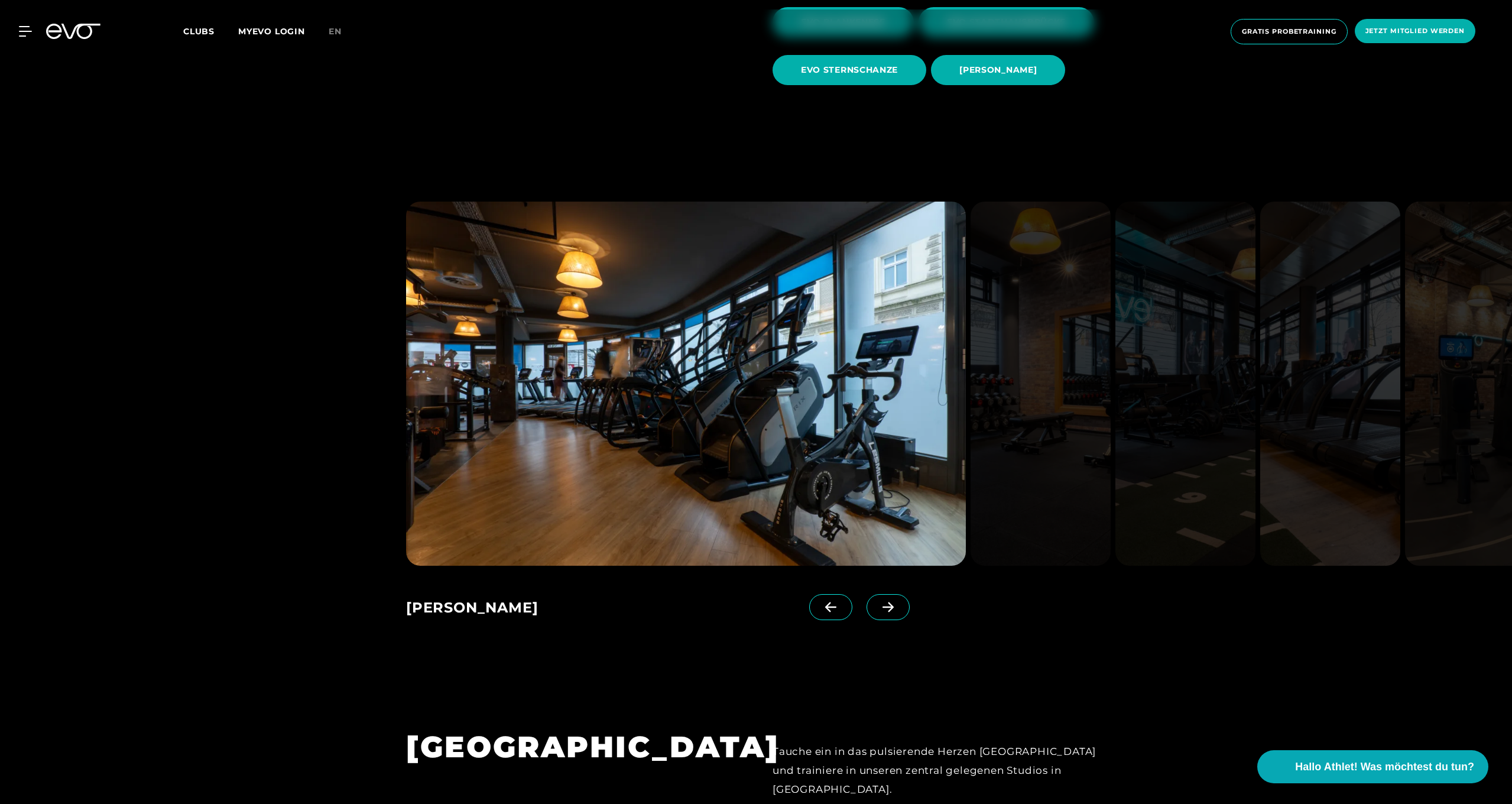
click at [890, 607] on icon at bounding box center [888, 606] width 11 height 10
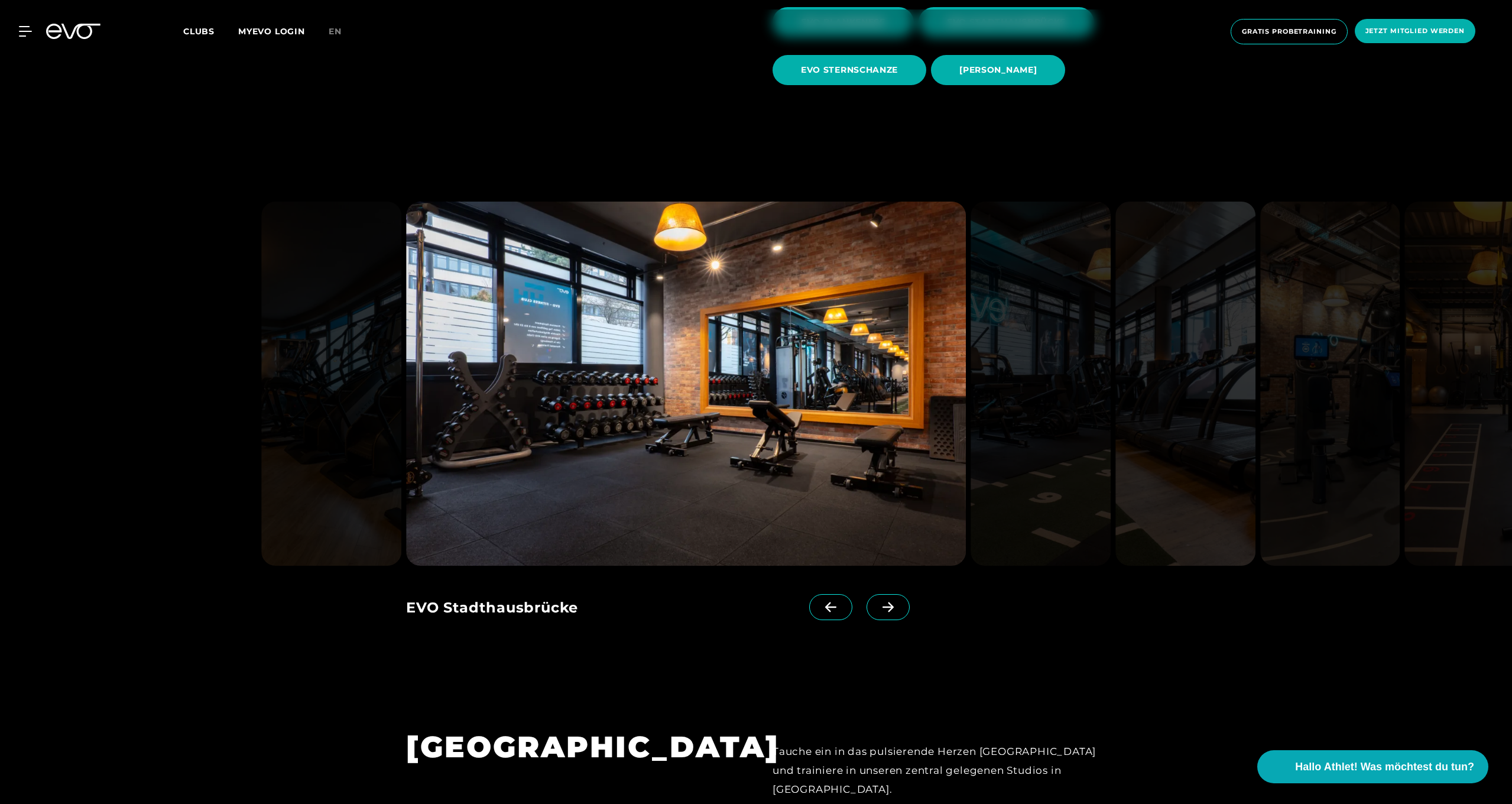
click at [890, 607] on icon at bounding box center [888, 606] width 11 height 10
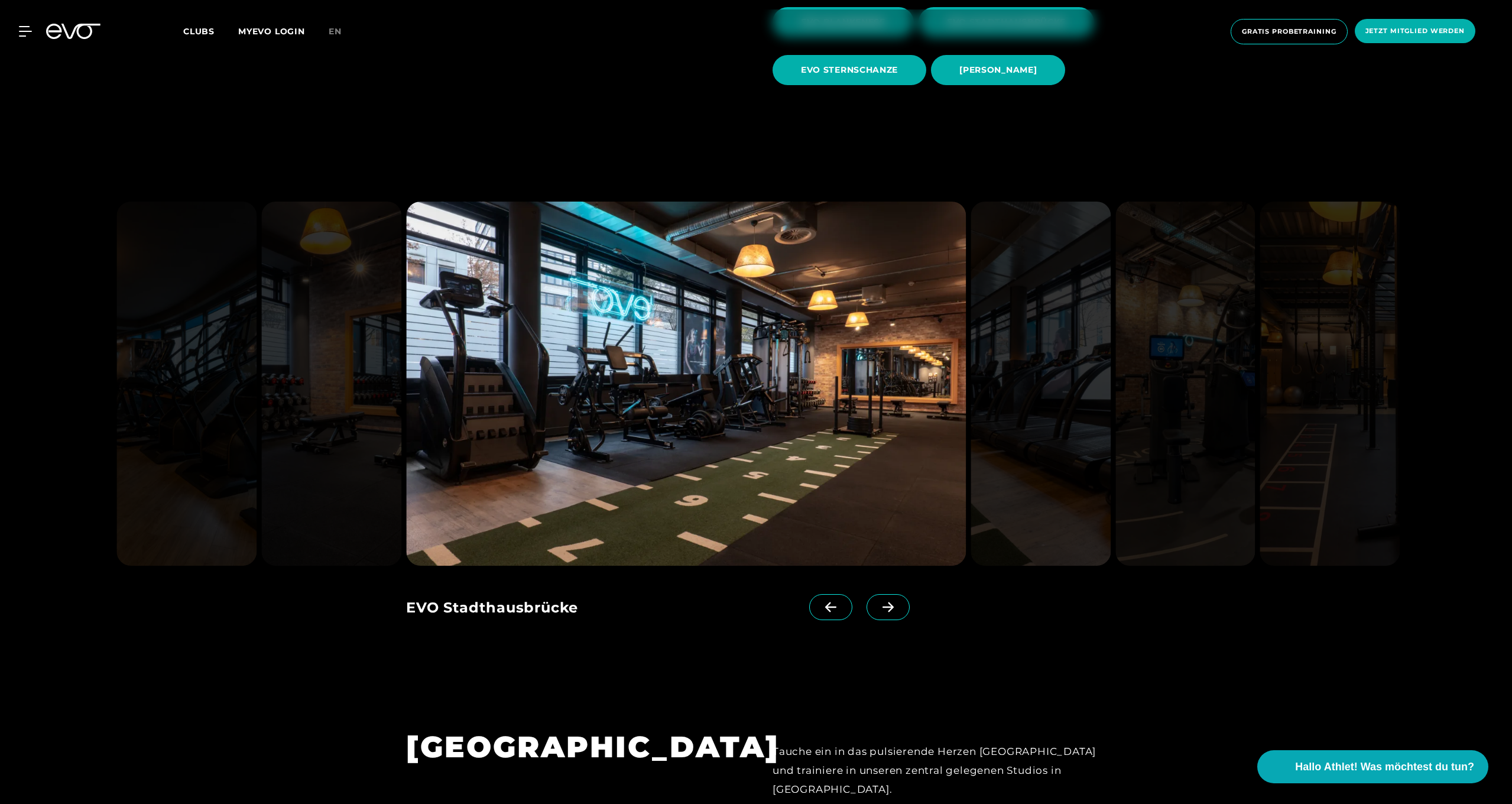
click at [890, 607] on icon at bounding box center [888, 606] width 11 height 10
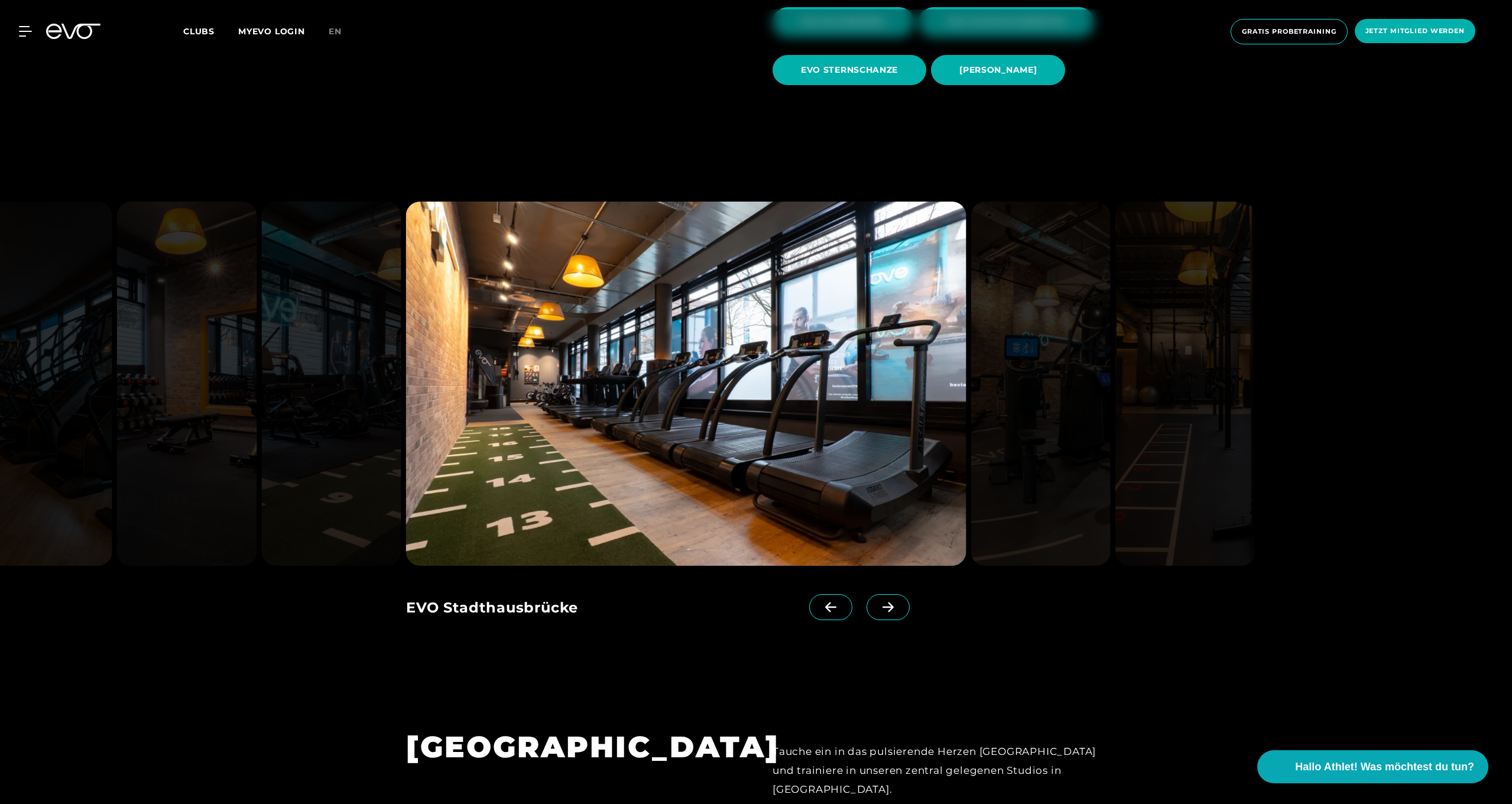
click at [890, 607] on icon at bounding box center [888, 606] width 11 height 10
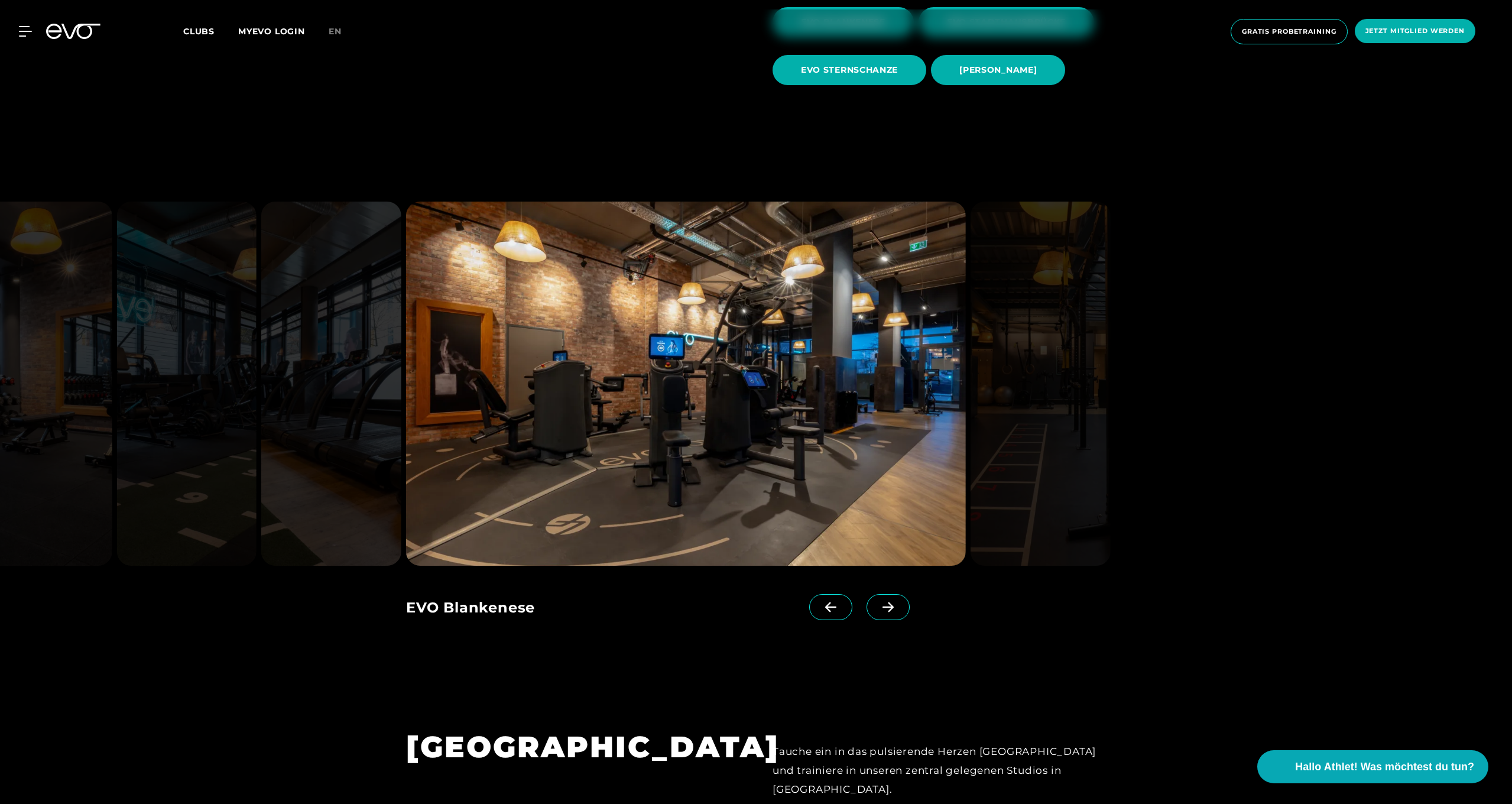
click at [890, 607] on icon at bounding box center [888, 606] width 11 height 10
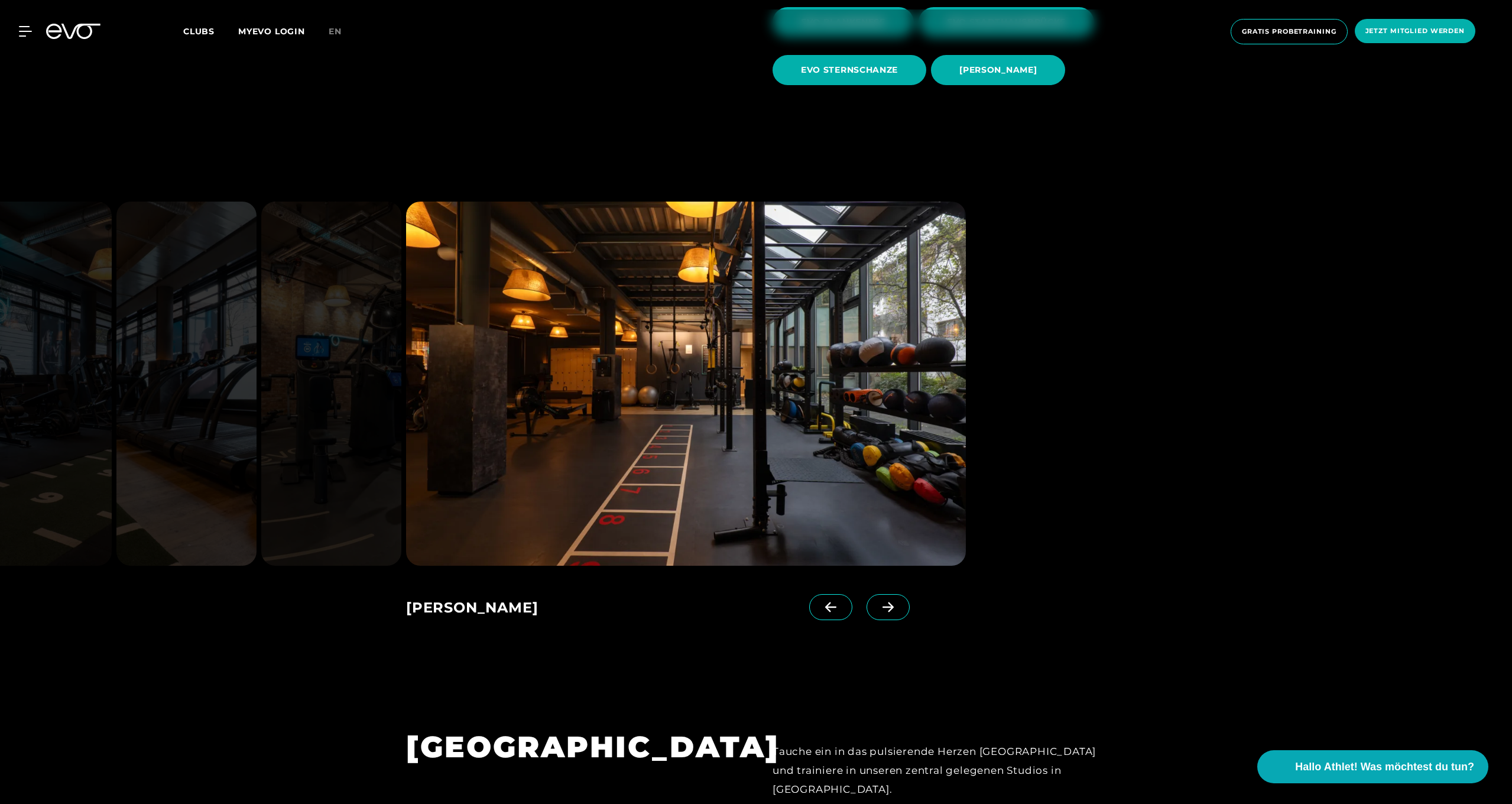
click at [890, 607] on icon at bounding box center [888, 606] width 11 height 10
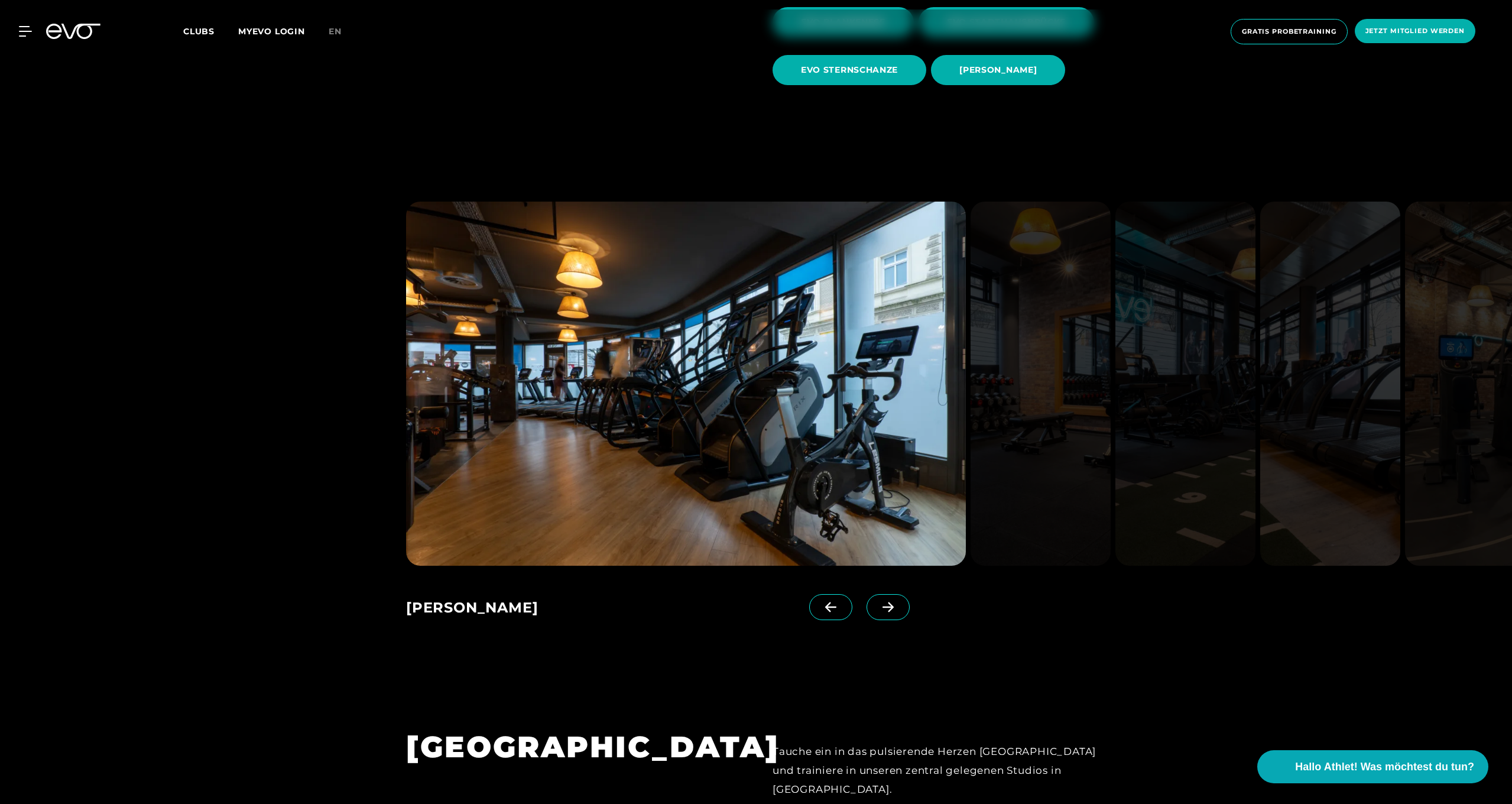
click at [890, 607] on icon at bounding box center [888, 606] width 11 height 10
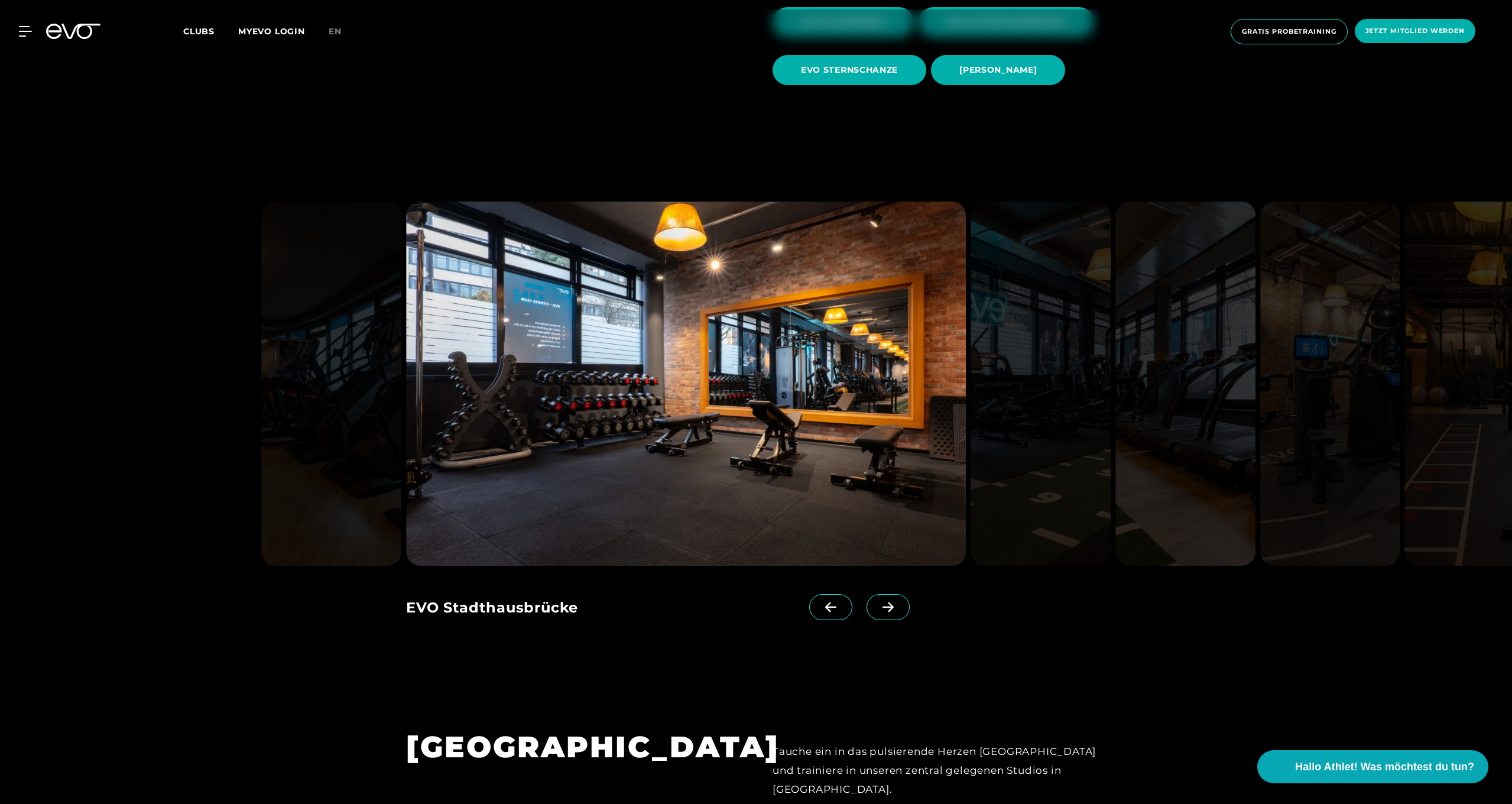
click at [890, 607] on icon at bounding box center [888, 606] width 11 height 10
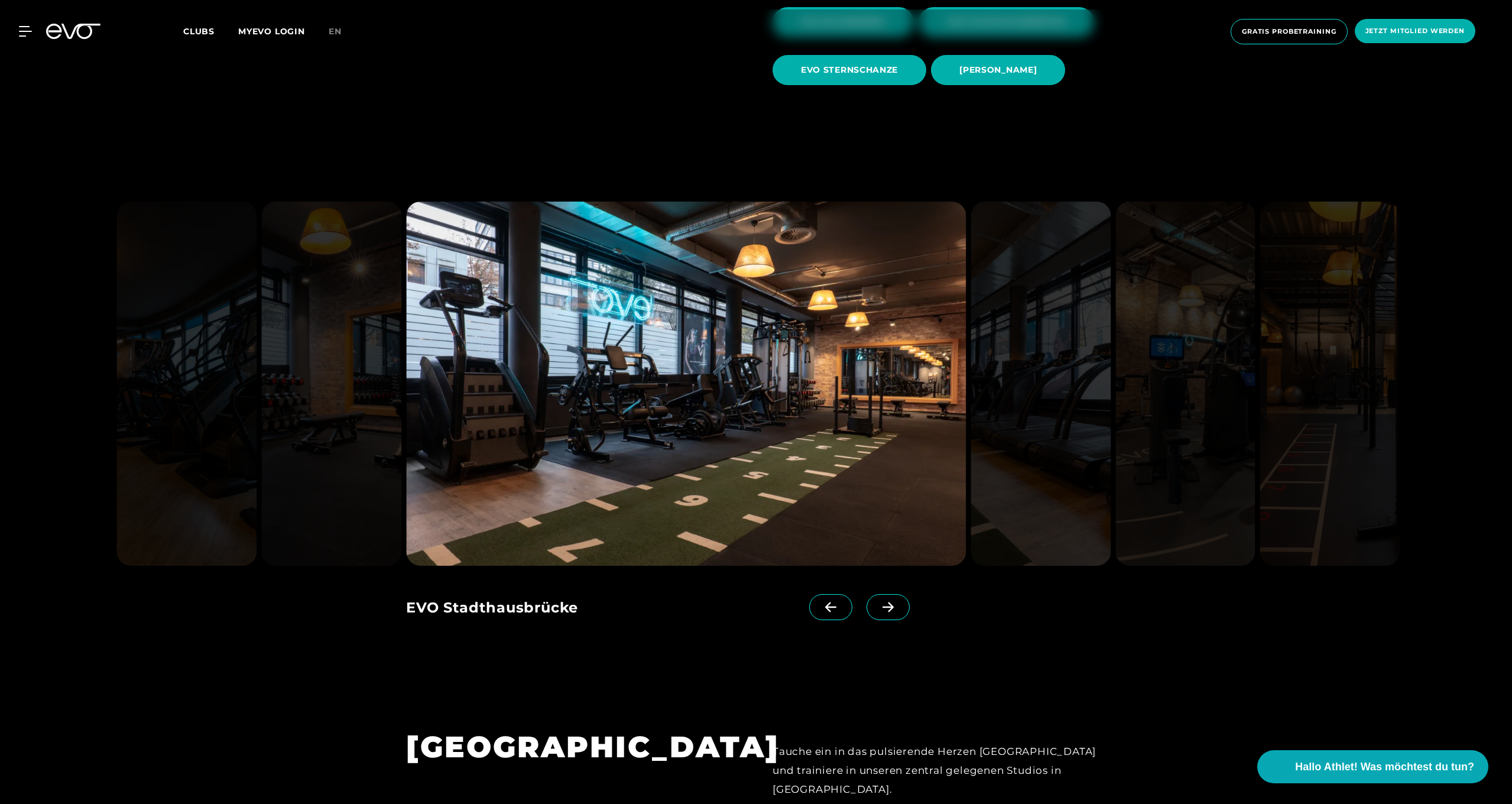
click at [890, 607] on icon at bounding box center [888, 606] width 11 height 10
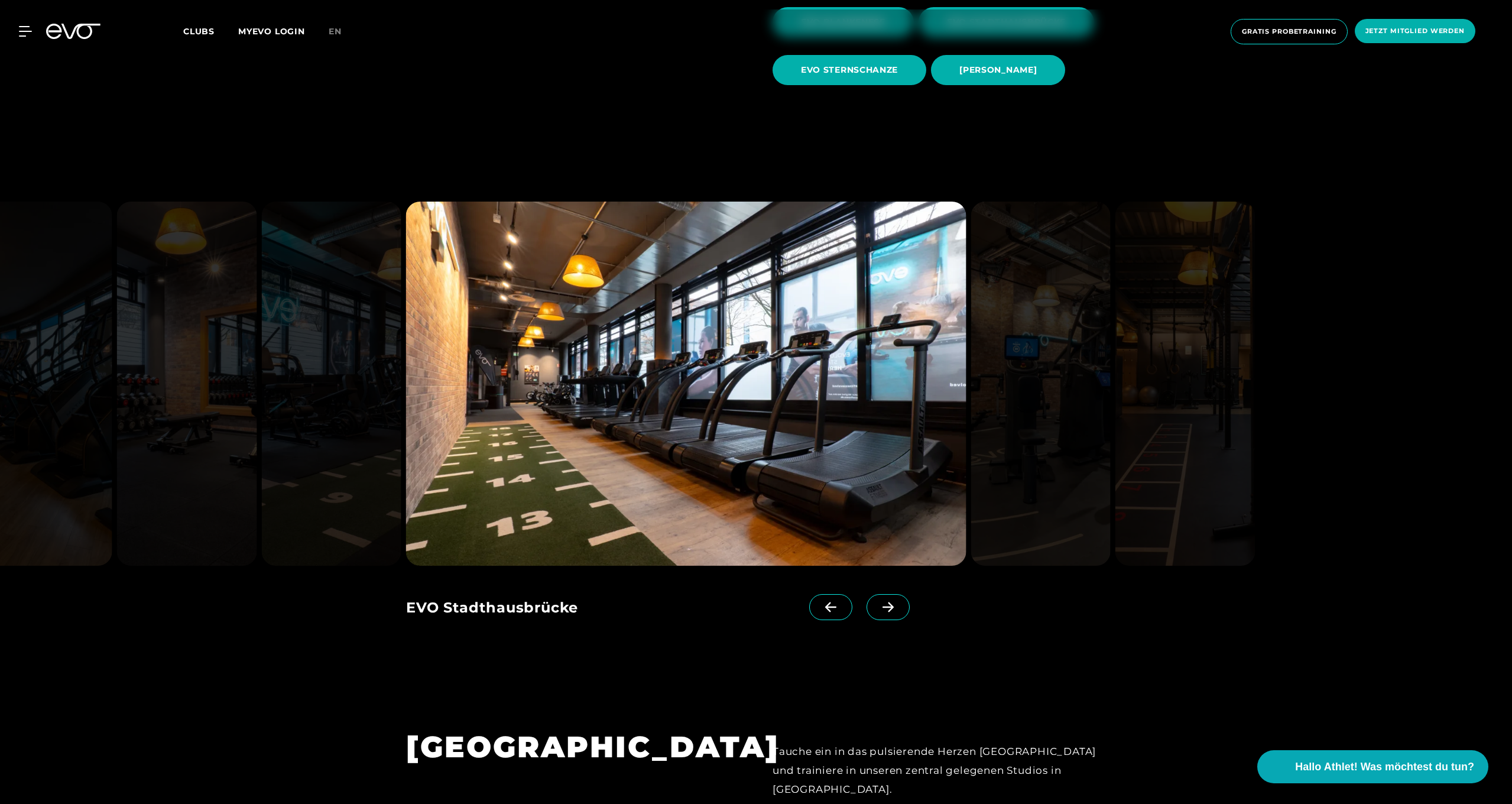
click at [890, 607] on icon at bounding box center [888, 606] width 11 height 10
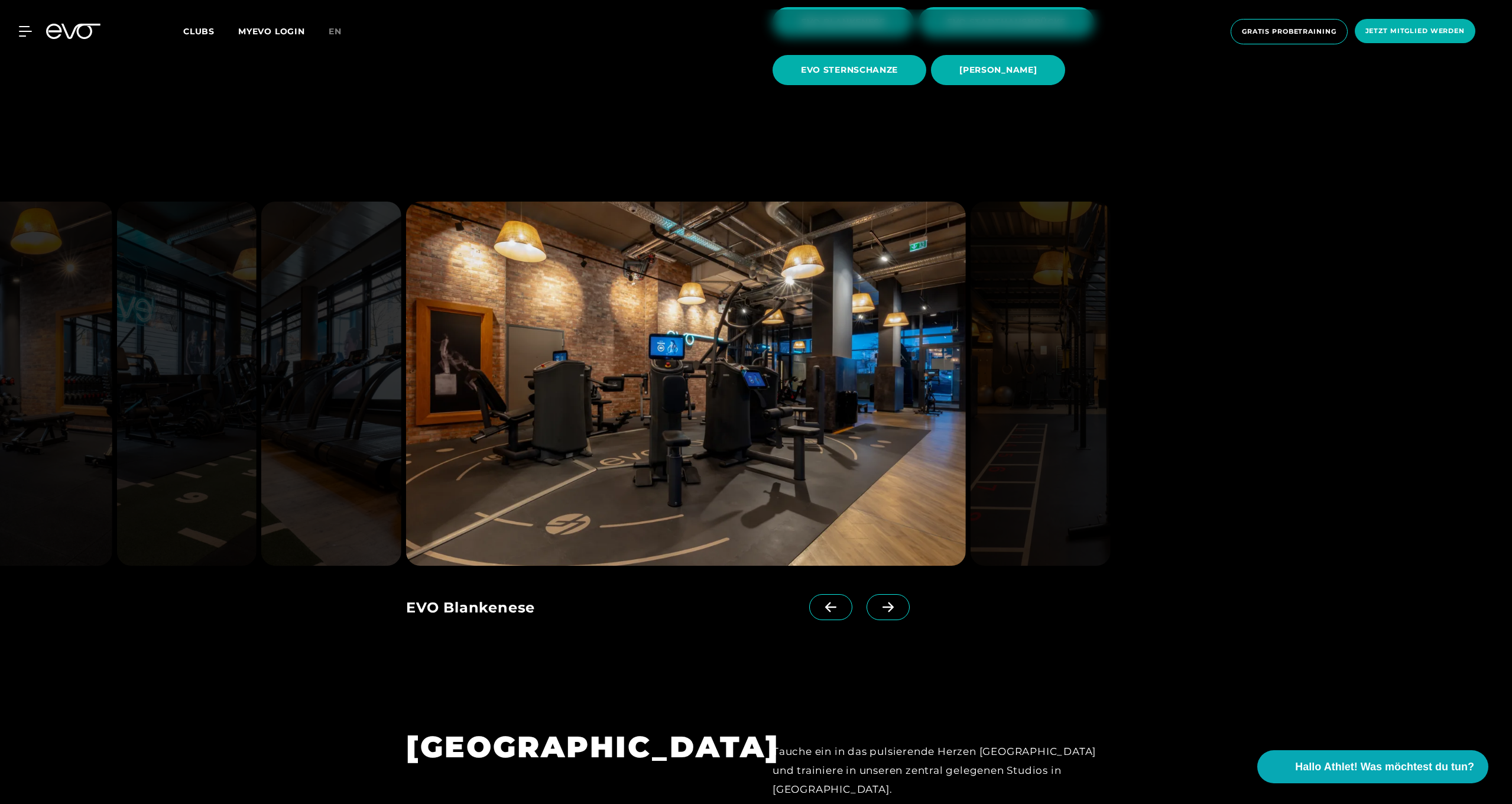
click at [890, 607] on icon at bounding box center [888, 606] width 11 height 10
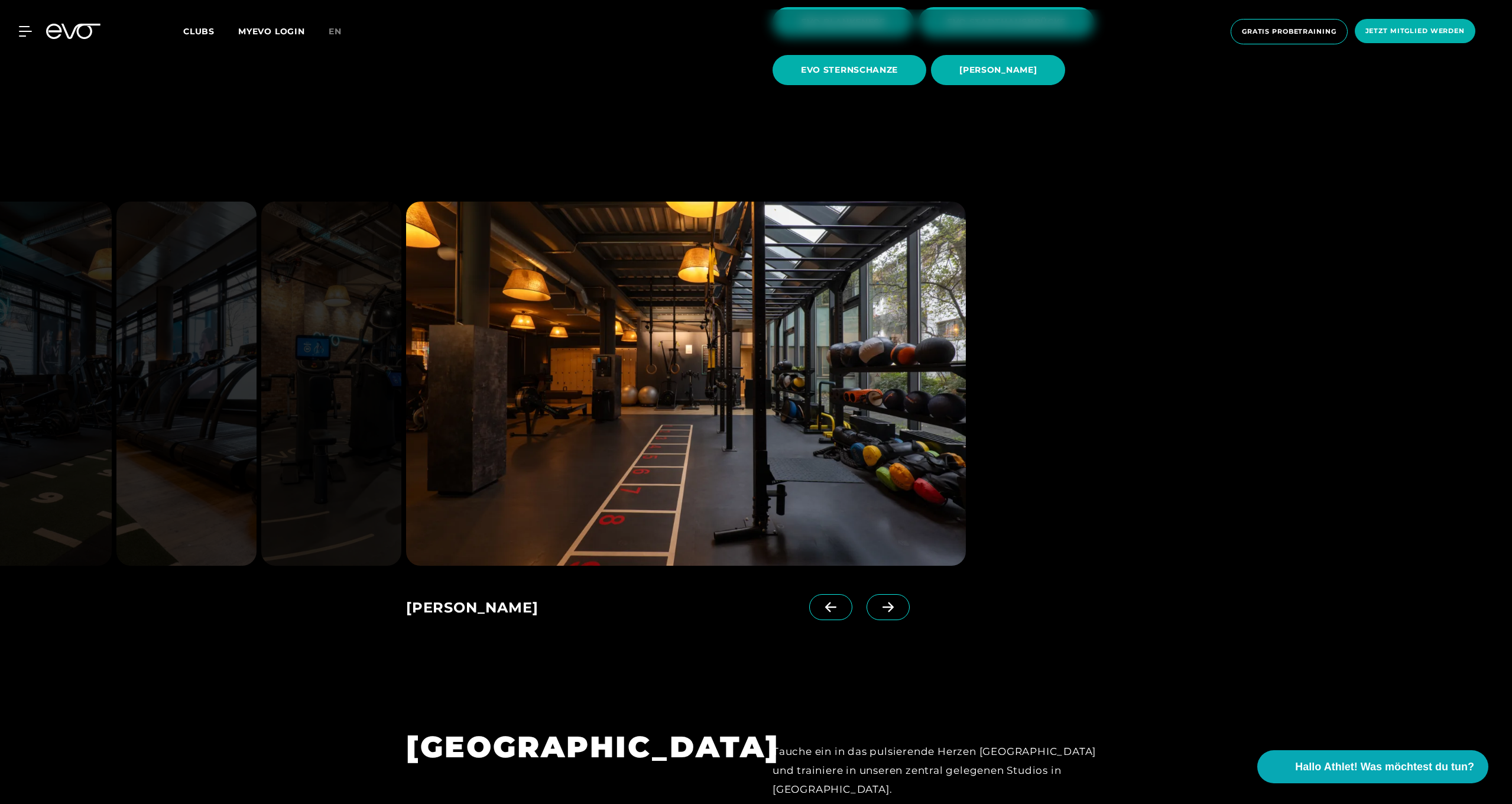
click at [890, 607] on icon at bounding box center [888, 606] width 11 height 10
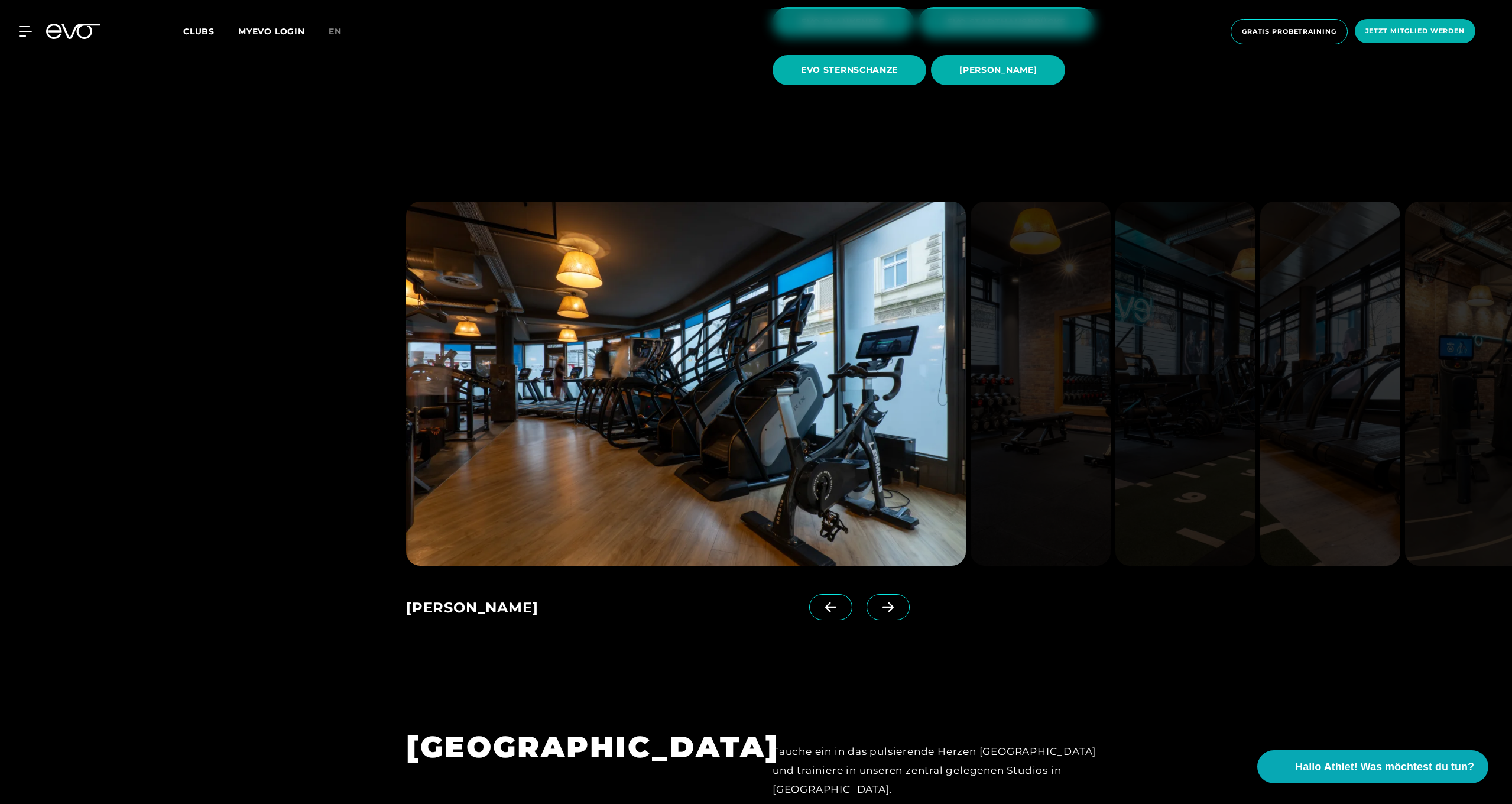
click at [890, 607] on icon at bounding box center [888, 606] width 11 height 10
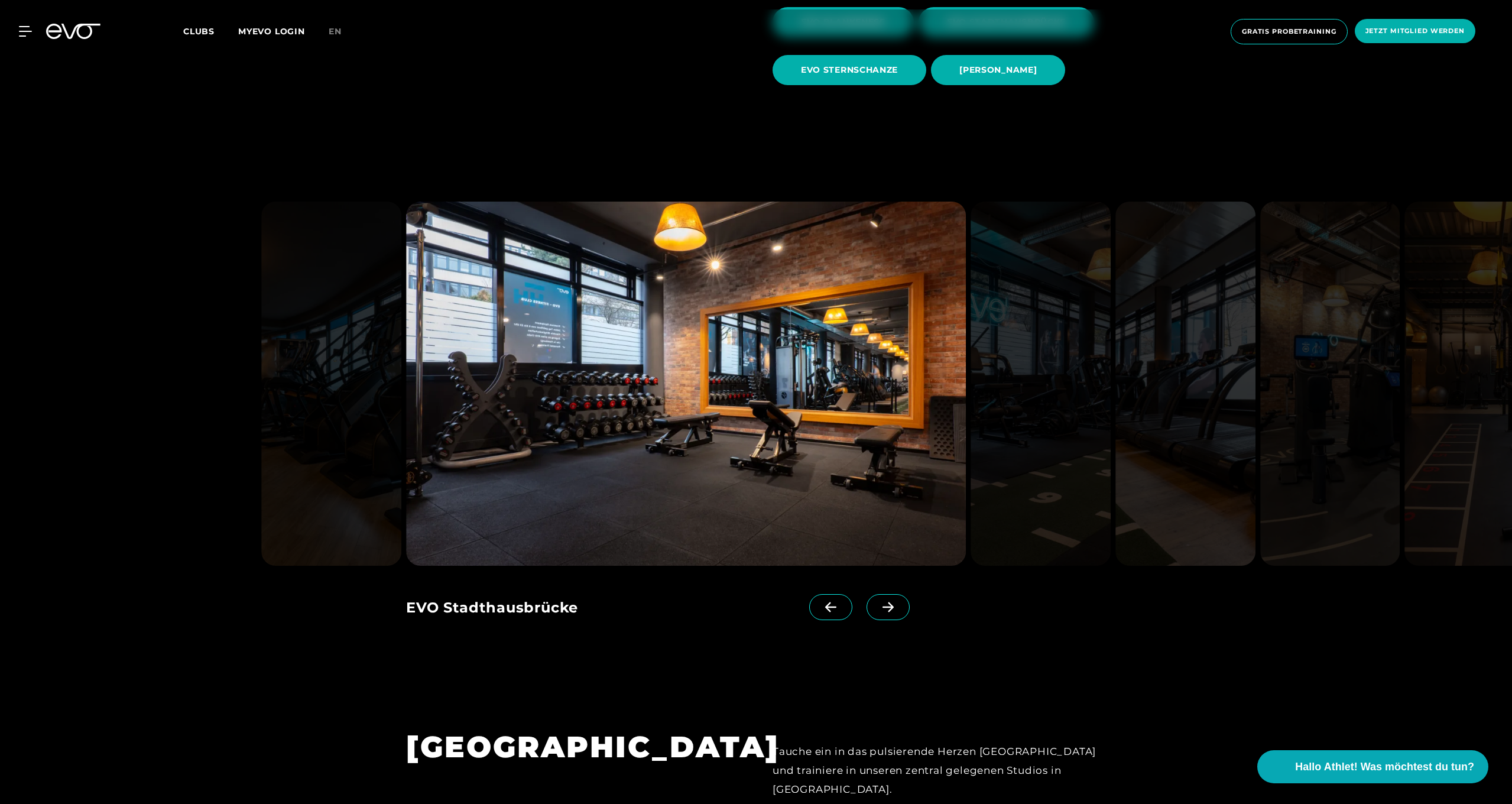
scroll to position [933, 0]
click at [890, 607] on icon at bounding box center [888, 606] width 21 height 10
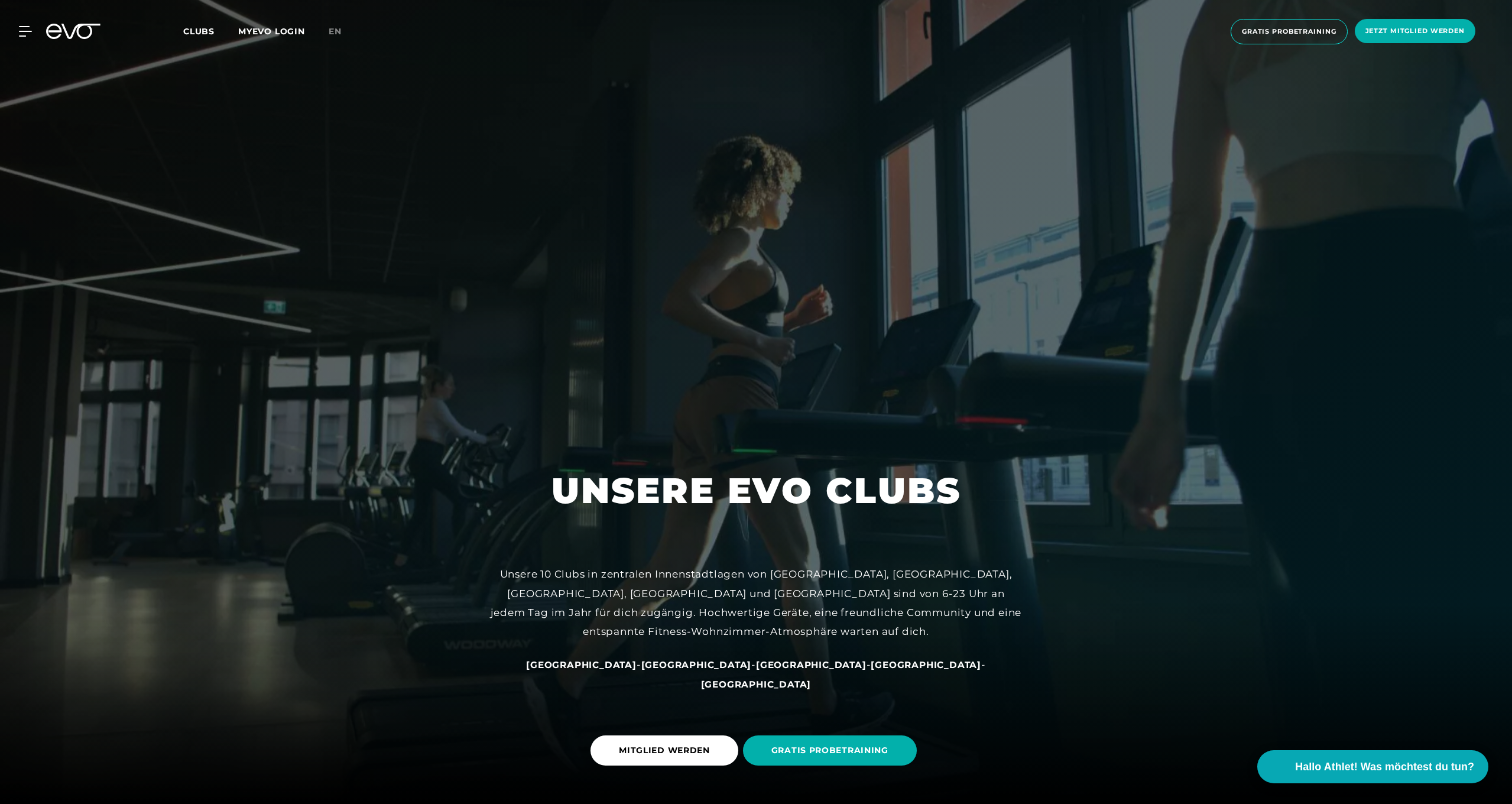
scroll to position [0, 0]
